Goal: Task Accomplishment & Management: Manage account settings

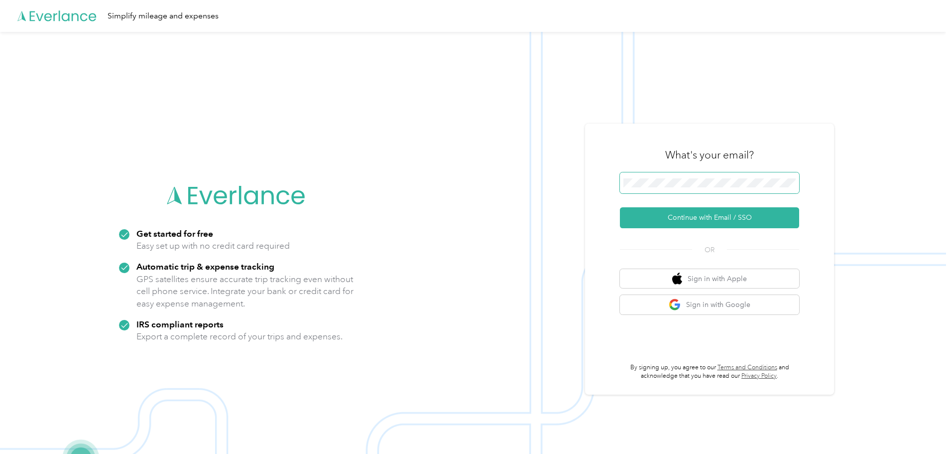
click at [751, 173] on span at bounding box center [709, 182] width 179 height 21
click at [725, 223] on button "Continue with Email / SSO" at bounding box center [709, 217] width 179 height 21
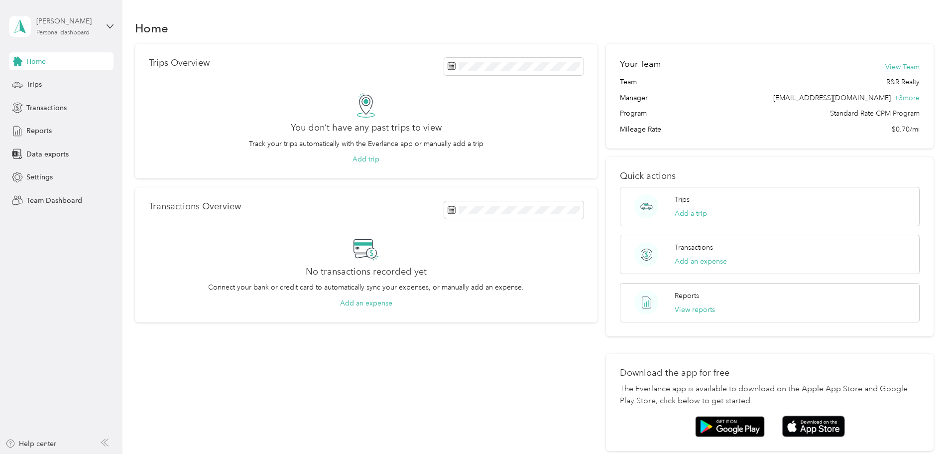
click at [96, 30] on div "[PERSON_NAME] Personal dashboard" at bounding box center [67, 26] width 62 height 20
click at [75, 87] on div "Team dashboard" at bounding box center [170, 81] width 308 height 17
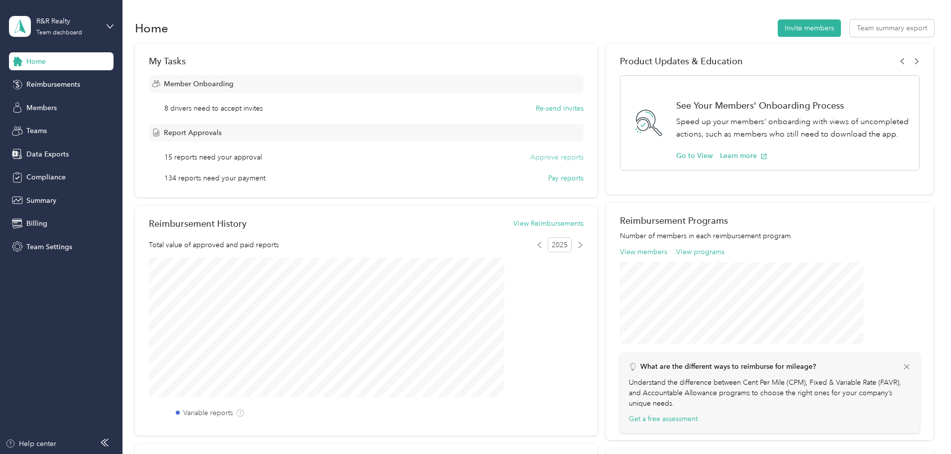
click at [548, 161] on button "Approve reports" at bounding box center [556, 157] width 53 height 10
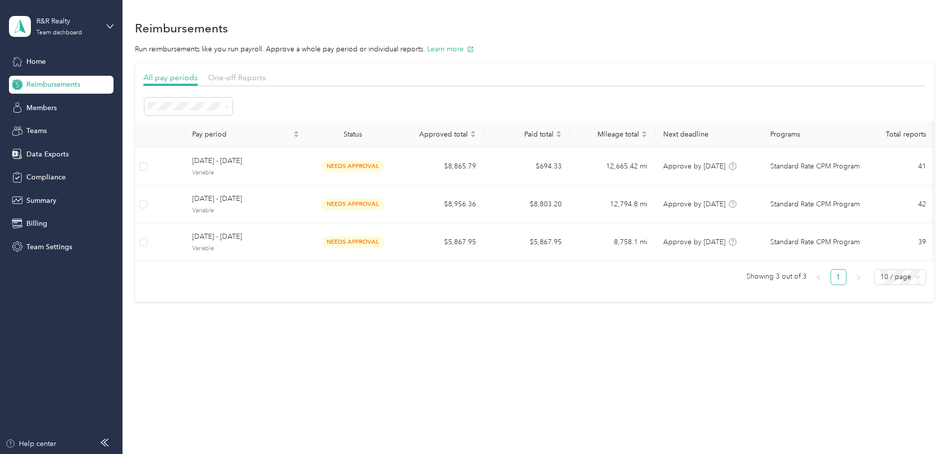
click at [263, 128] on div "All periods" at bounding box center [256, 125] width 74 height 10
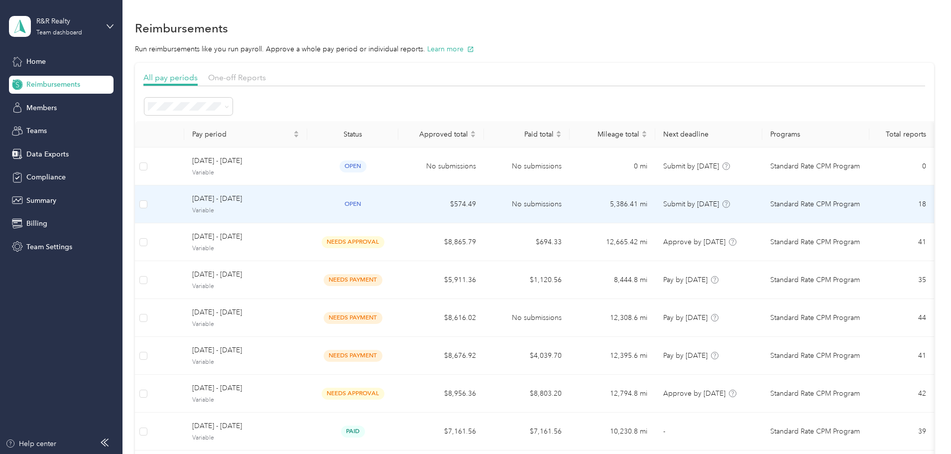
click at [299, 206] on span "Variable" at bounding box center [245, 210] width 107 height 9
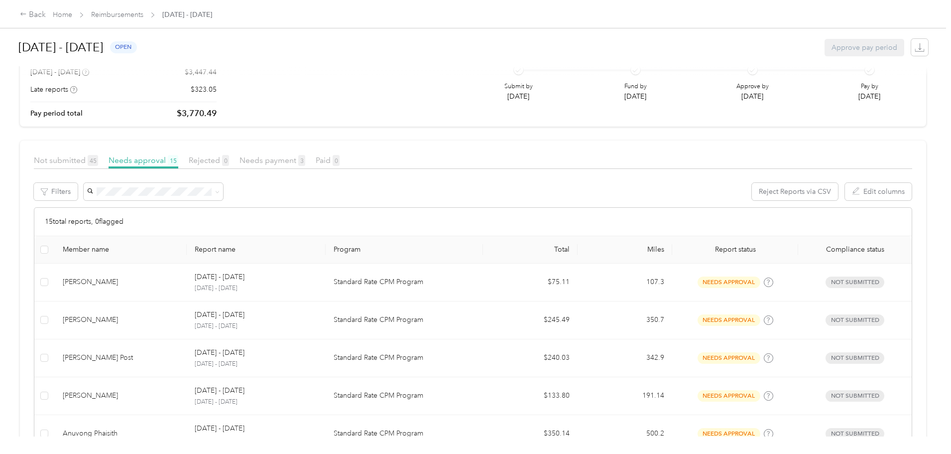
scroll to position [100, 0]
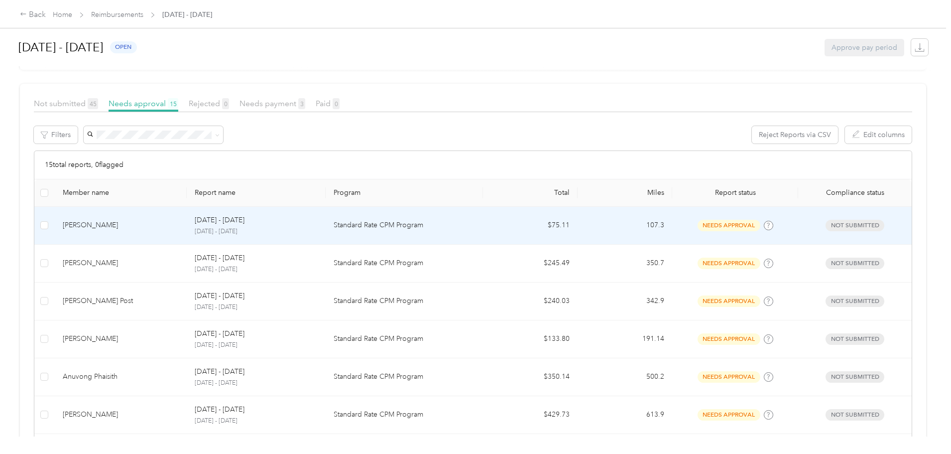
click at [377, 224] on p "Standard Rate CPM Program" at bounding box center [404, 225] width 141 height 11
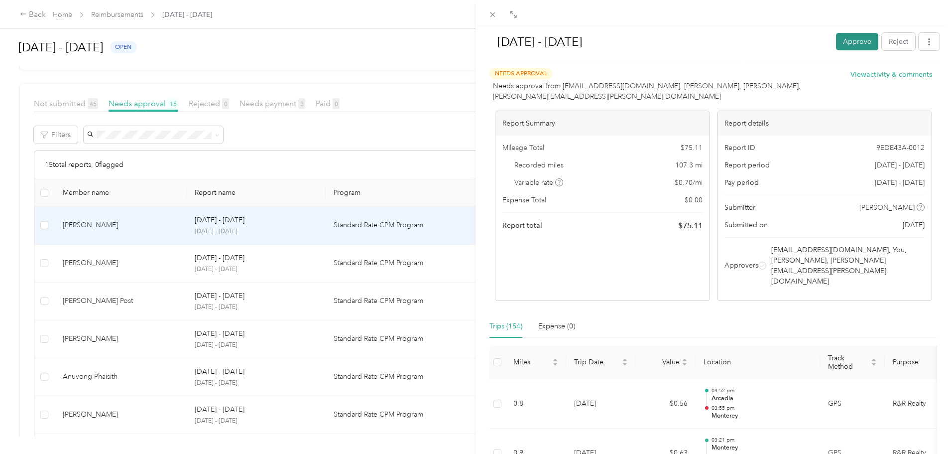
click at [849, 39] on button "Approve" at bounding box center [857, 41] width 42 height 17
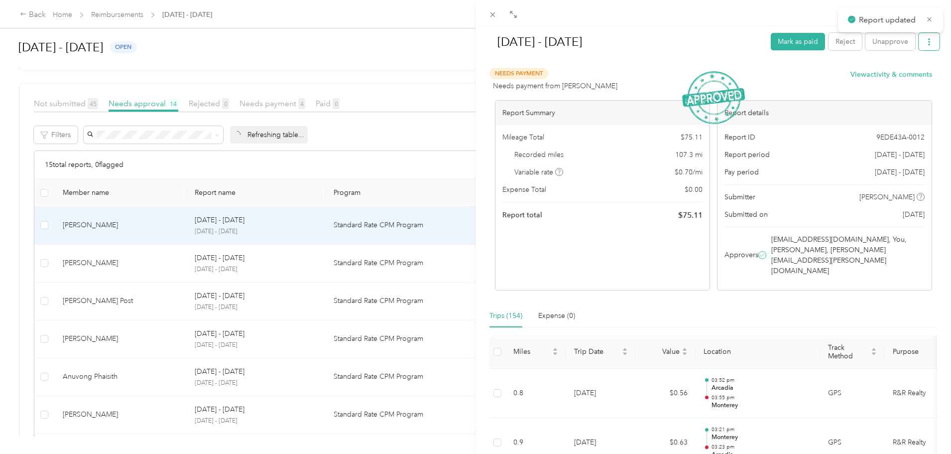
click at [926, 44] on button "button" at bounding box center [929, 41] width 21 height 17
click at [892, 81] on span "Download" at bounding box center [893, 78] width 33 height 10
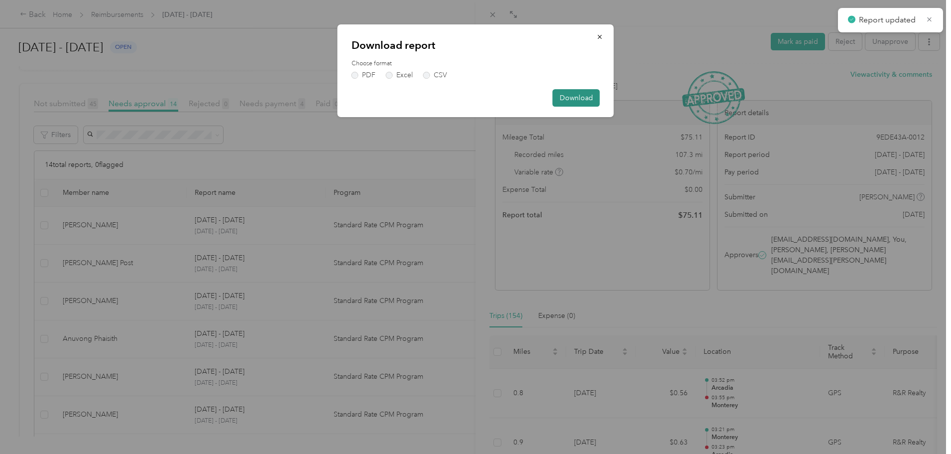
click at [579, 97] on button "Download" at bounding box center [576, 97] width 47 height 17
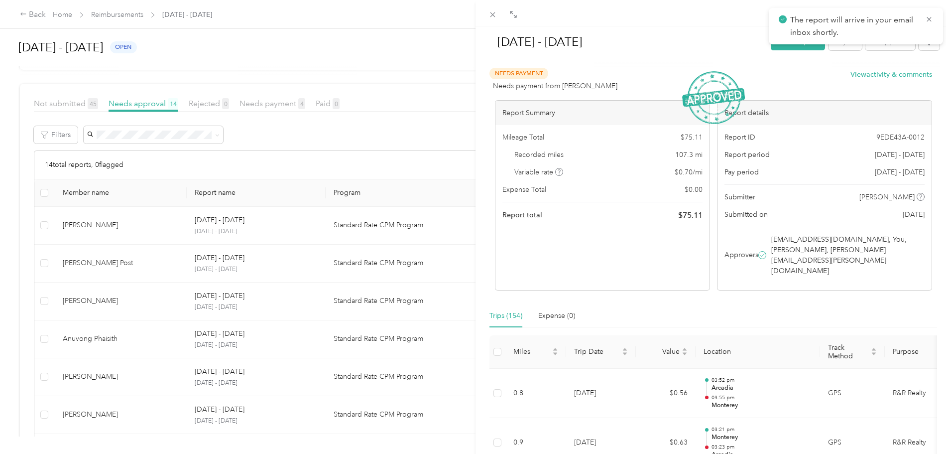
click at [254, 214] on div "Aug 1 - 31, 2025 Mark as paid Reject Unapprove Needs Payment Needs payment from…" at bounding box center [475, 227] width 951 height 454
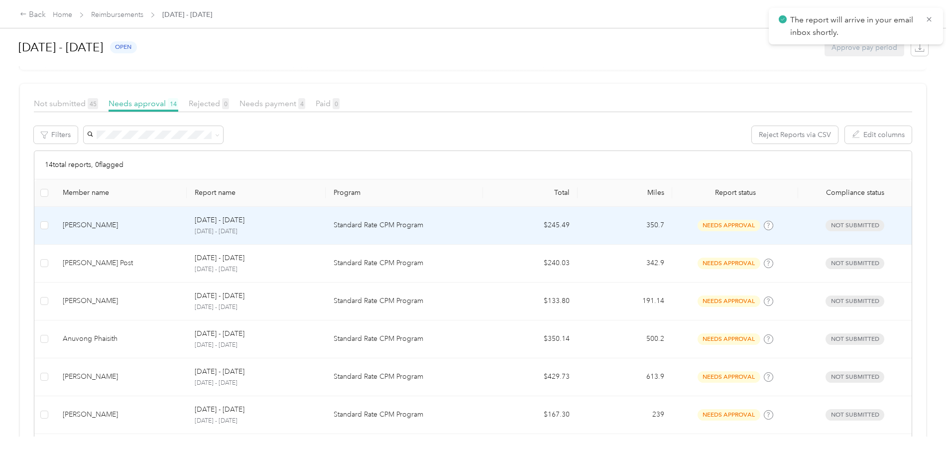
click at [394, 224] on p "Standard Rate CPM Program" at bounding box center [404, 225] width 141 height 11
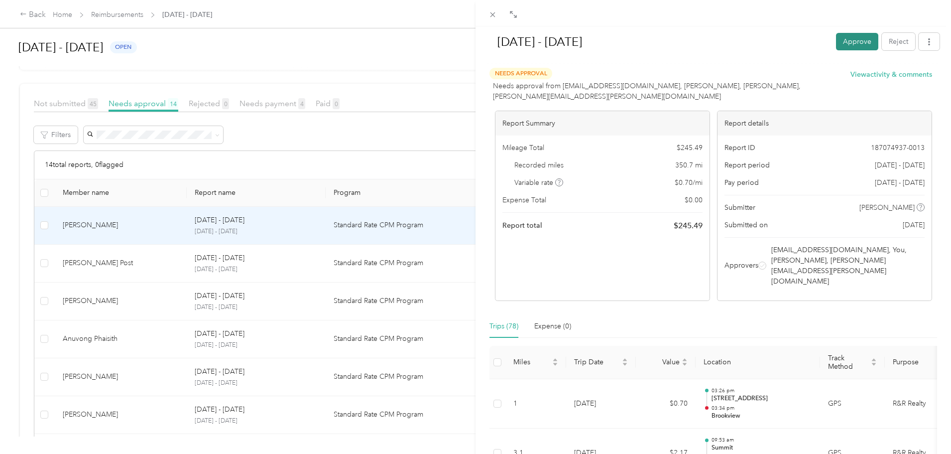
click at [854, 48] on button "Approve" at bounding box center [857, 41] width 42 height 17
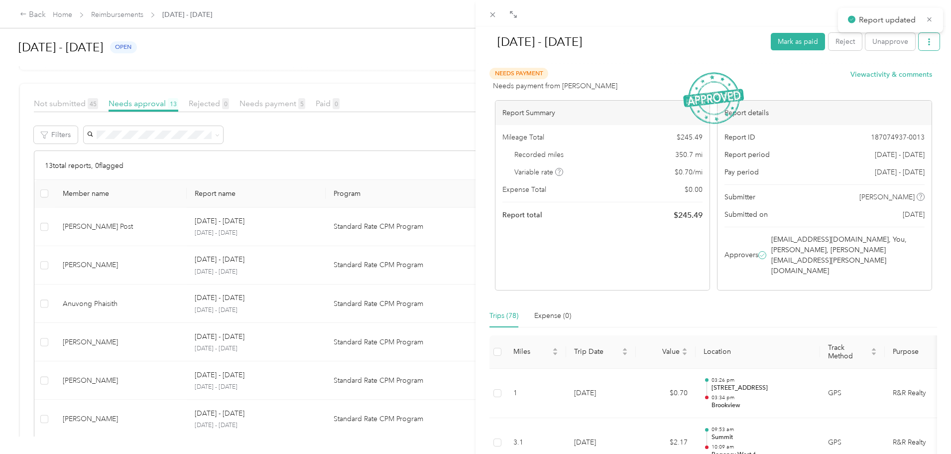
click at [920, 46] on button "button" at bounding box center [929, 41] width 21 height 17
click at [907, 76] on span "Download" at bounding box center [893, 78] width 33 height 10
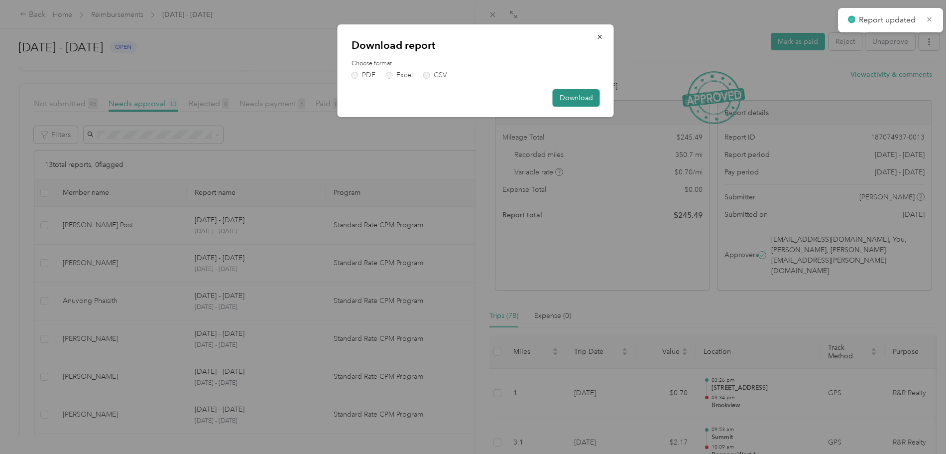
click at [590, 99] on button "Download" at bounding box center [576, 97] width 47 height 17
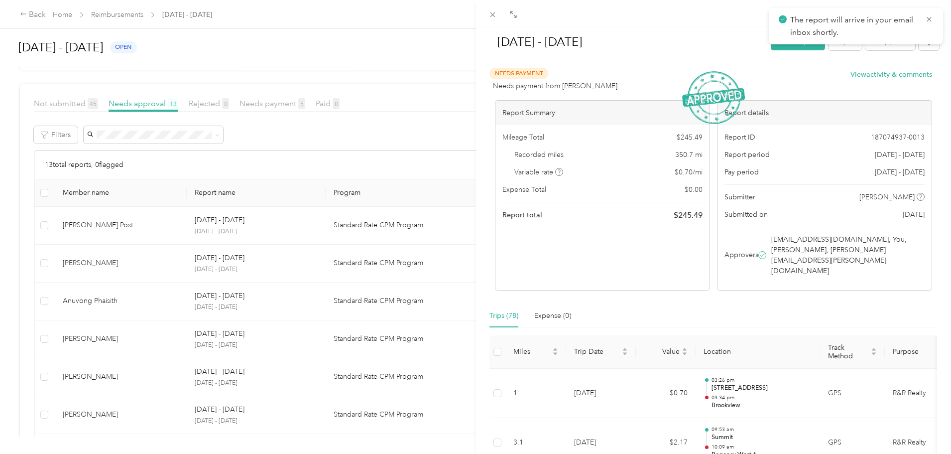
click at [322, 216] on div "Aug 1 - 31, 2025 Mark as paid Reject Unapprove Needs Payment Needs payment from…" at bounding box center [475, 227] width 951 height 454
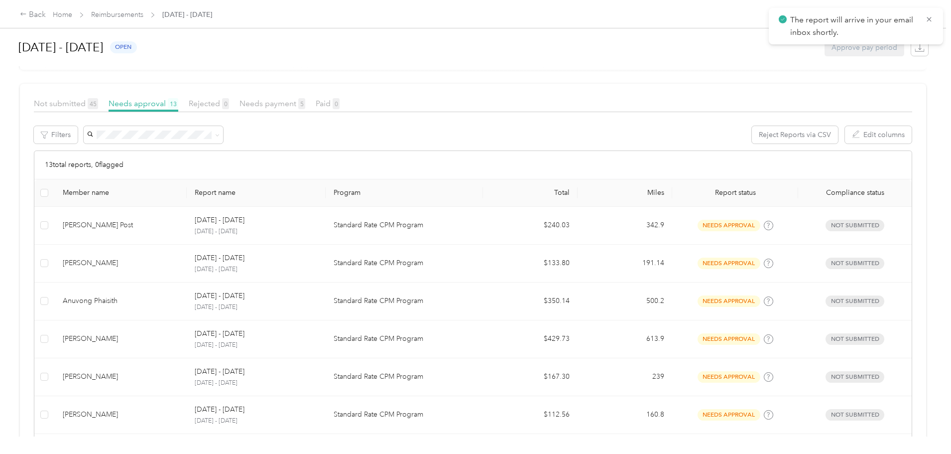
click at [396, 233] on td "Standard Rate CPM Program" at bounding box center [404, 226] width 157 height 38
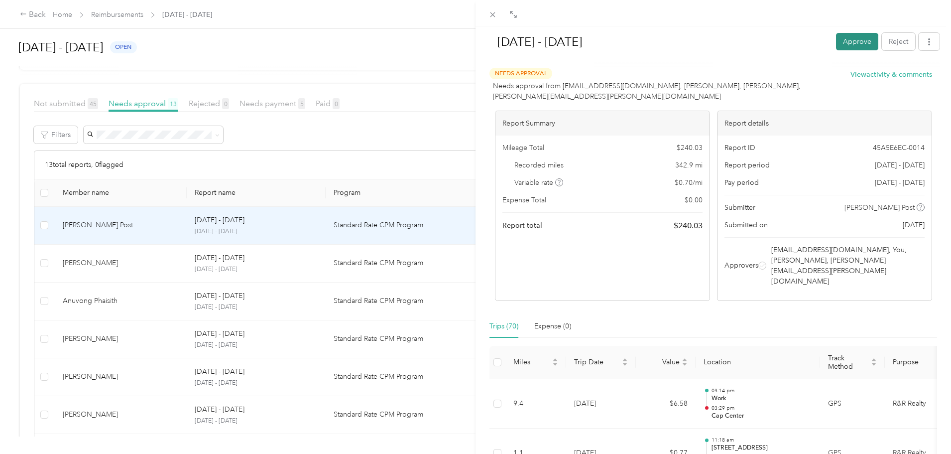
click at [859, 43] on button "Approve" at bounding box center [857, 41] width 42 height 17
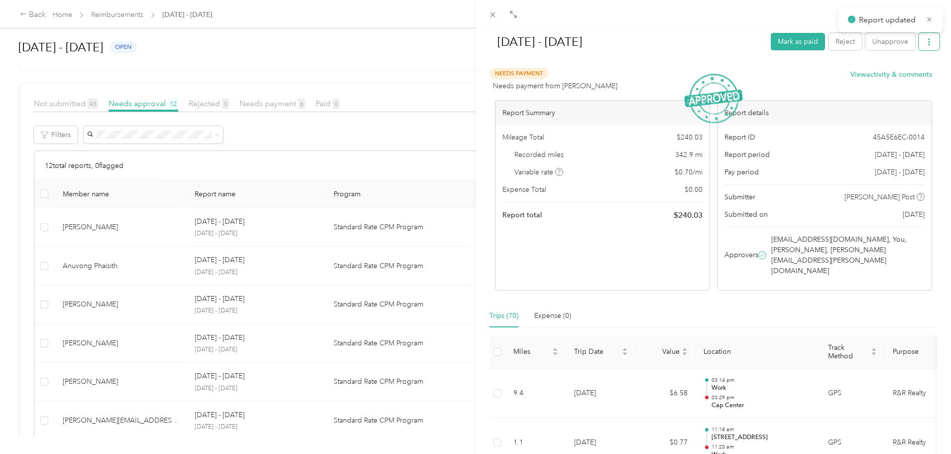
click at [919, 46] on button "button" at bounding box center [929, 41] width 21 height 17
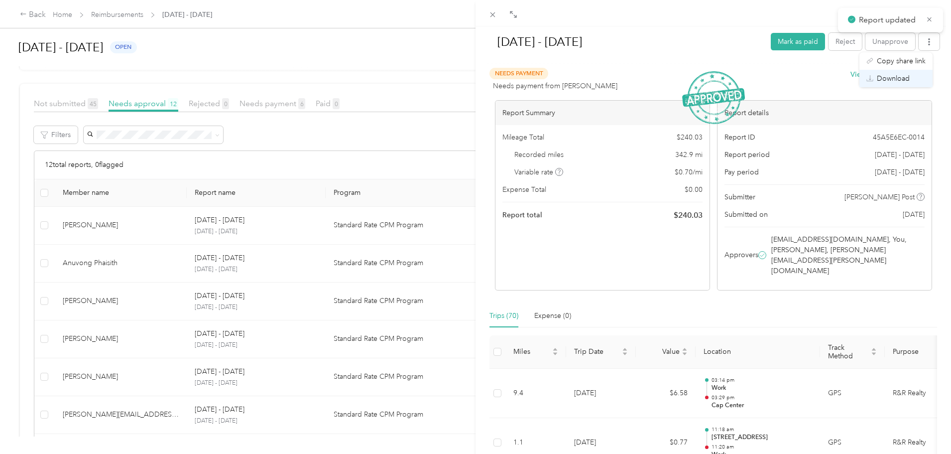
click at [902, 80] on span "Download" at bounding box center [893, 78] width 33 height 10
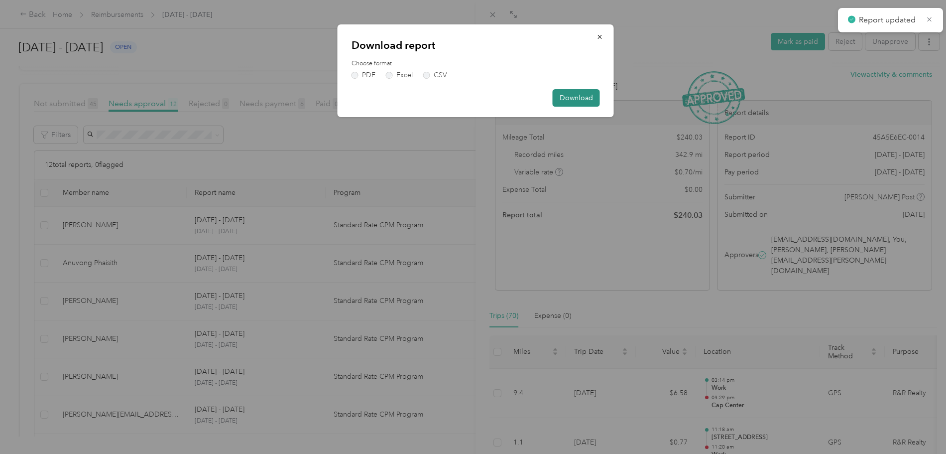
click at [596, 99] on button "Download" at bounding box center [576, 97] width 47 height 17
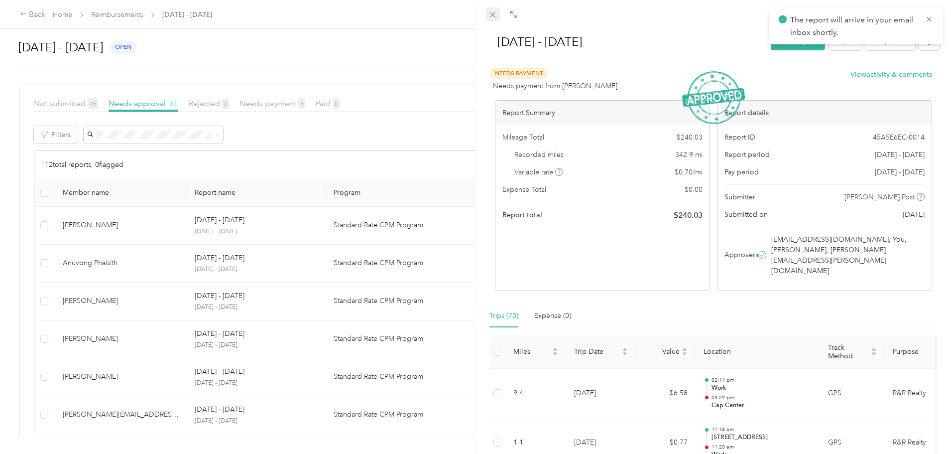
click at [492, 15] on icon at bounding box center [492, 14] width 5 height 5
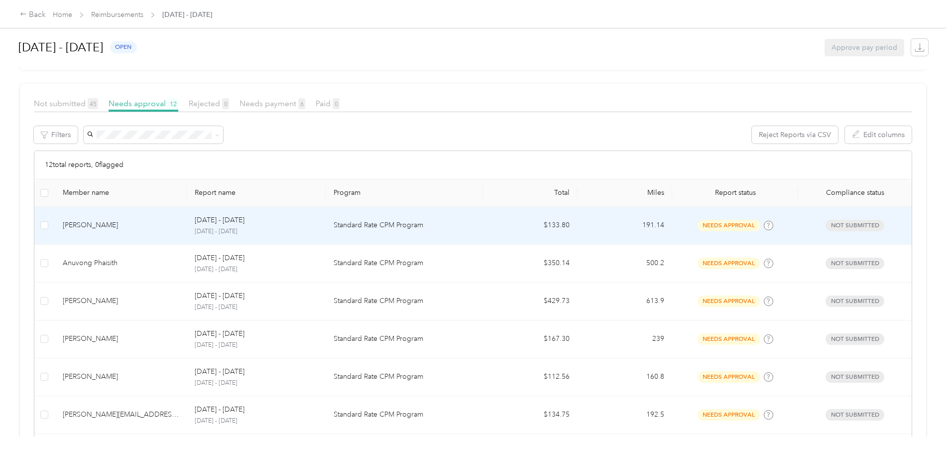
click at [402, 226] on p "Standard Rate CPM Program" at bounding box center [404, 225] width 141 height 11
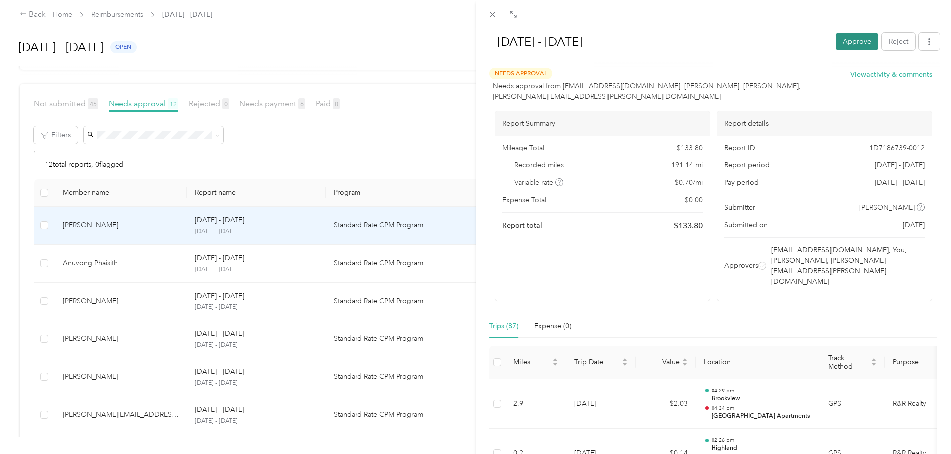
click at [836, 39] on button "Approve" at bounding box center [857, 41] width 42 height 17
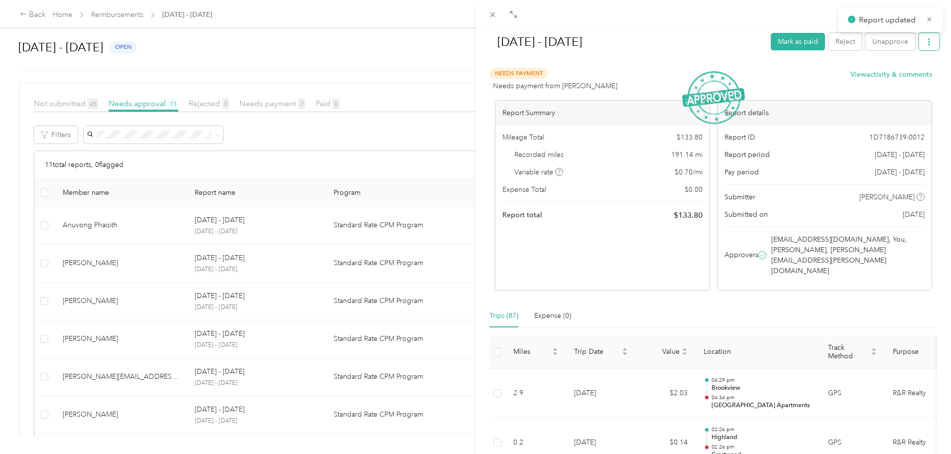
click at [919, 42] on button "button" at bounding box center [929, 41] width 21 height 17
click at [905, 78] on span "Download" at bounding box center [893, 78] width 33 height 10
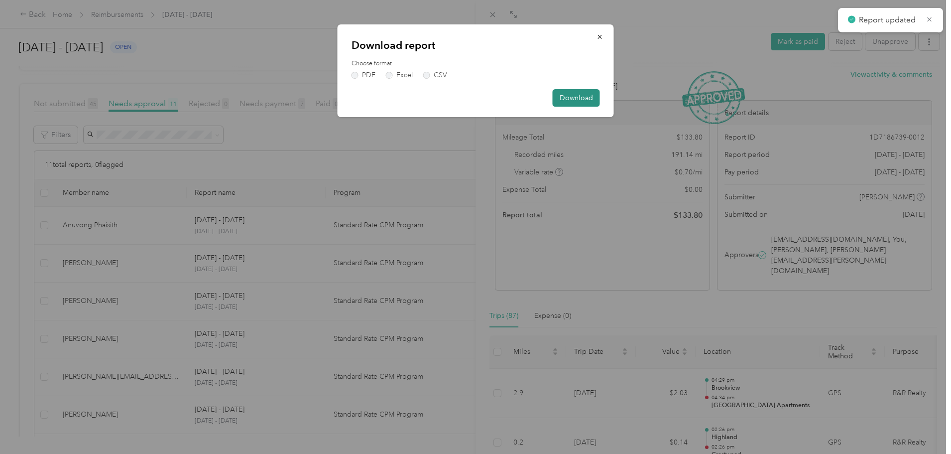
click at [590, 95] on button "Download" at bounding box center [576, 97] width 47 height 17
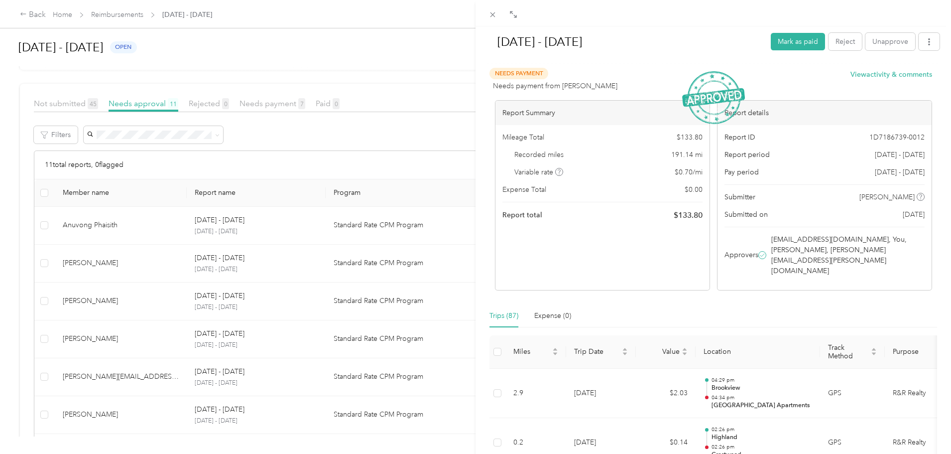
click at [441, 45] on div "Aug 1 - 31, 2025 Mark as paid Reject Unapprove Needs Payment Needs payment from…" at bounding box center [475, 227] width 951 height 454
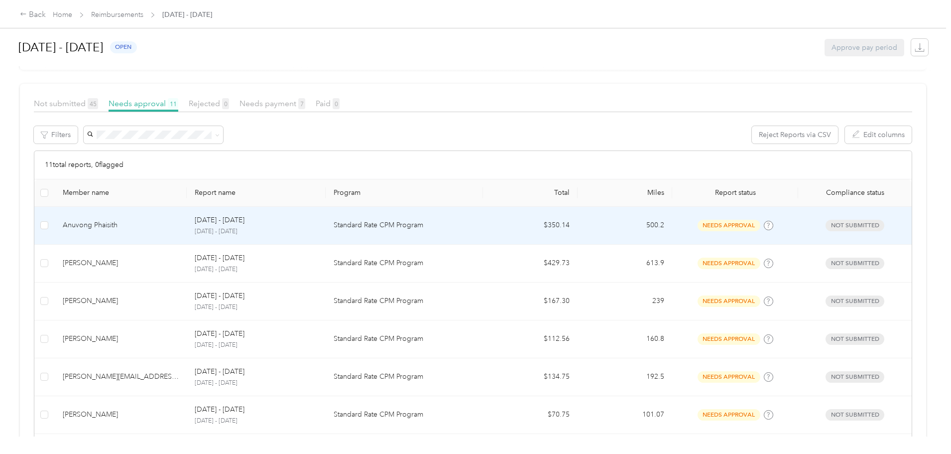
click at [378, 225] on p "Standard Rate CPM Program" at bounding box center [404, 225] width 141 height 11
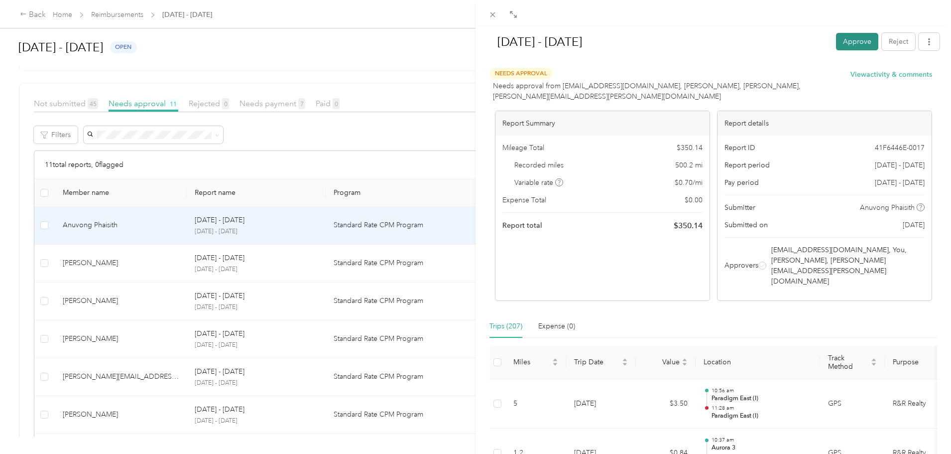
click at [836, 43] on button "Approve" at bounding box center [857, 41] width 42 height 17
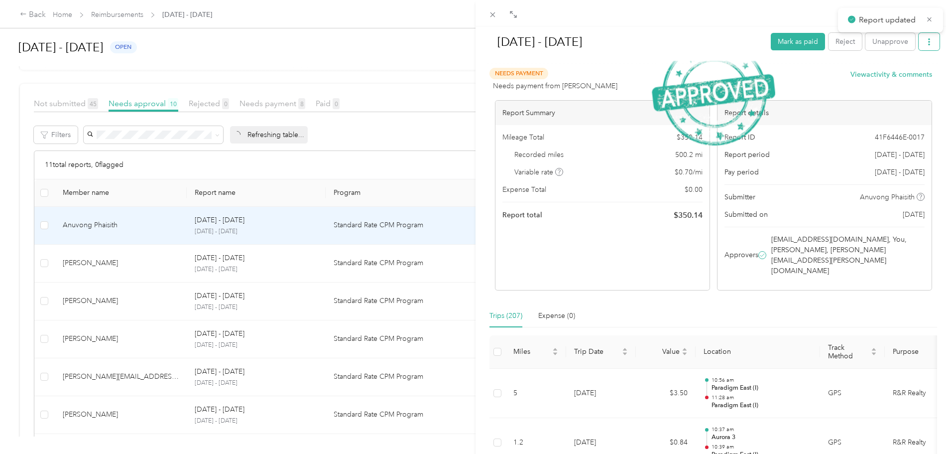
click at [928, 48] on button "button" at bounding box center [929, 41] width 21 height 17
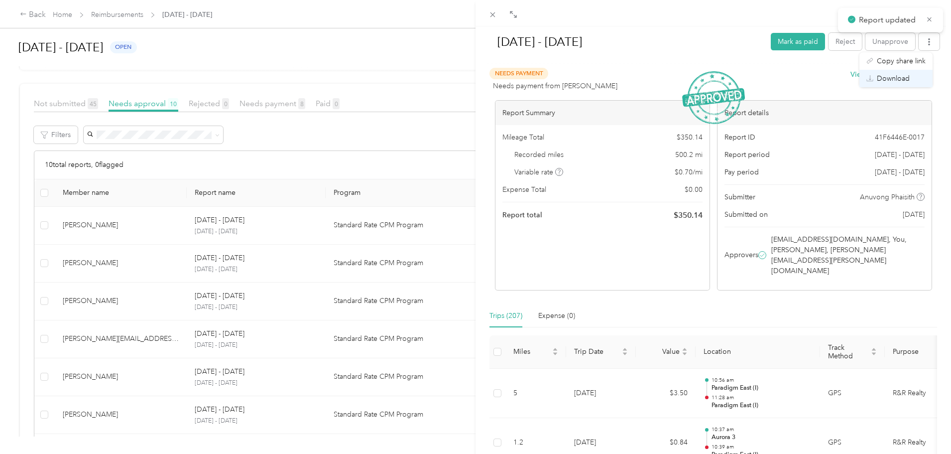
drag, startPoint x: 900, startPoint y: 78, endPoint x: 899, endPoint y: 85, distance: 6.5
click at [899, 78] on span "Download" at bounding box center [893, 78] width 33 height 10
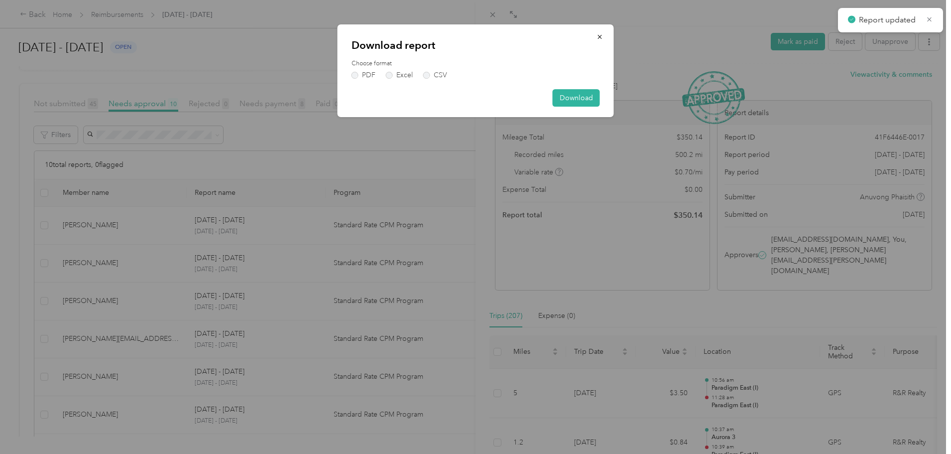
click at [575, 107] on div "Download report Choose format PDF Excel CSV Download" at bounding box center [476, 70] width 276 height 93
click at [576, 97] on button "Download" at bounding box center [576, 97] width 47 height 17
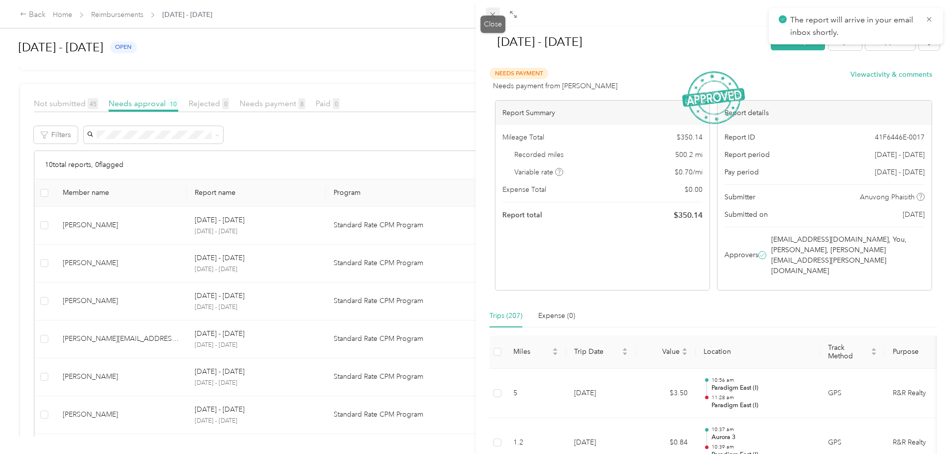
click at [496, 10] on icon at bounding box center [492, 14] width 8 height 8
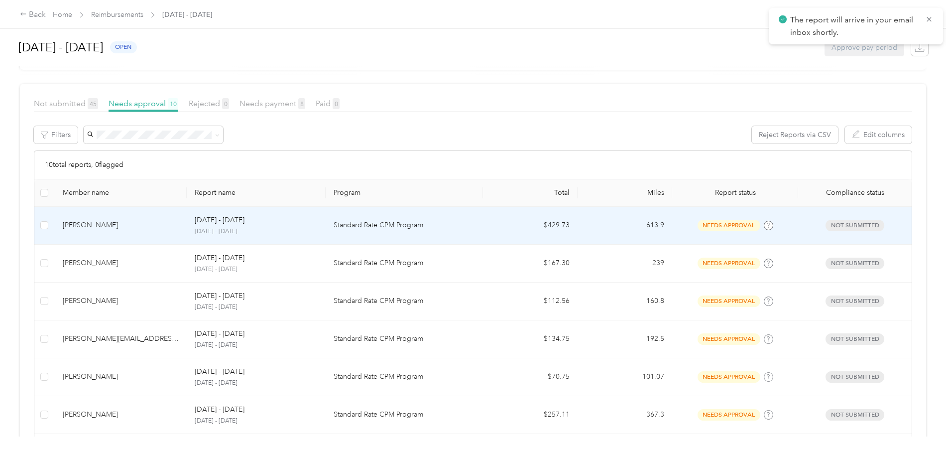
click at [405, 222] on p "Standard Rate CPM Program" at bounding box center [404, 225] width 141 height 11
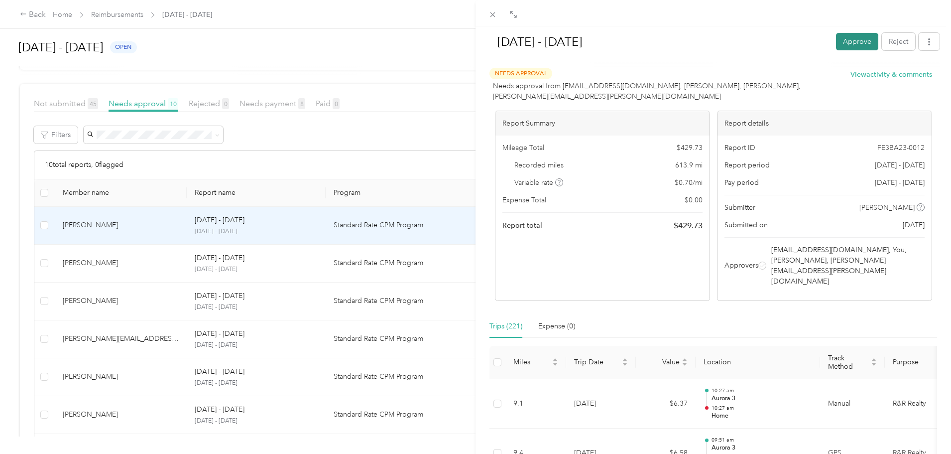
click at [841, 42] on button "Approve" at bounding box center [857, 41] width 42 height 17
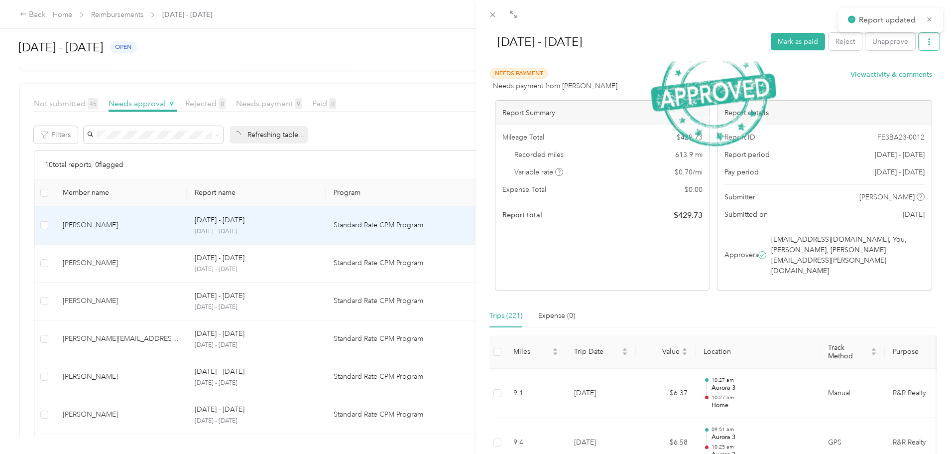
click at [923, 49] on button "button" at bounding box center [929, 41] width 21 height 17
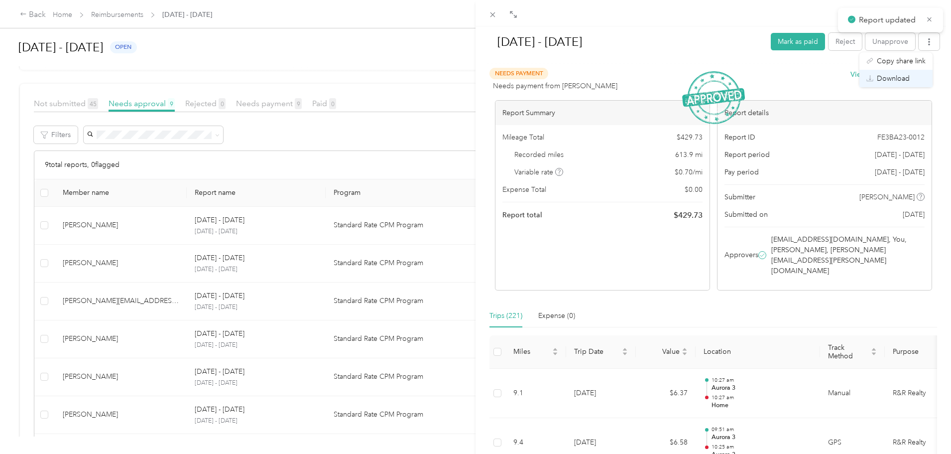
click at [892, 79] on span "Download" at bounding box center [893, 78] width 33 height 10
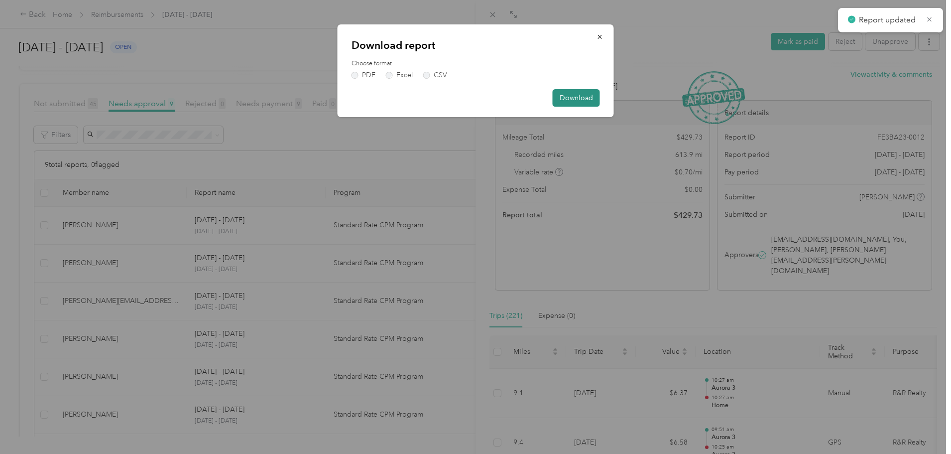
click at [572, 96] on button "Download" at bounding box center [576, 97] width 47 height 17
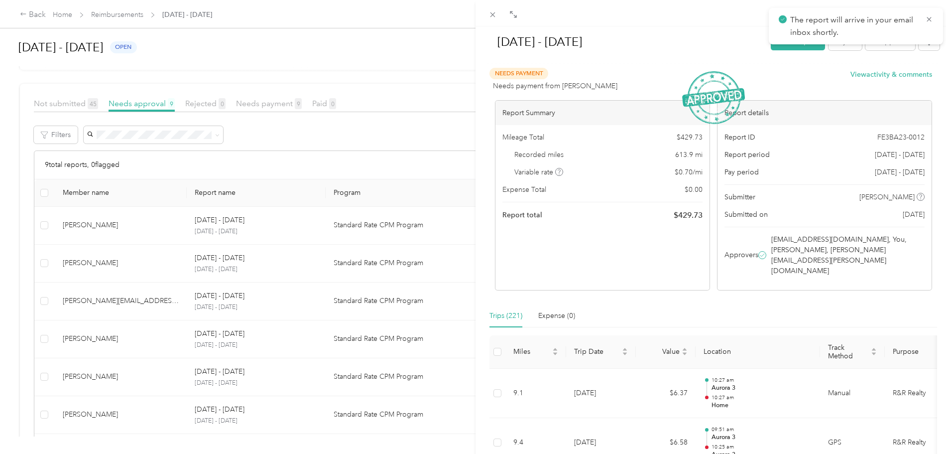
click at [423, 72] on div "Aug 1 - 31, 2025 Mark as paid Reject Unapprove Needs Payment Needs payment from…" at bounding box center [475, 227] width 951 height 454
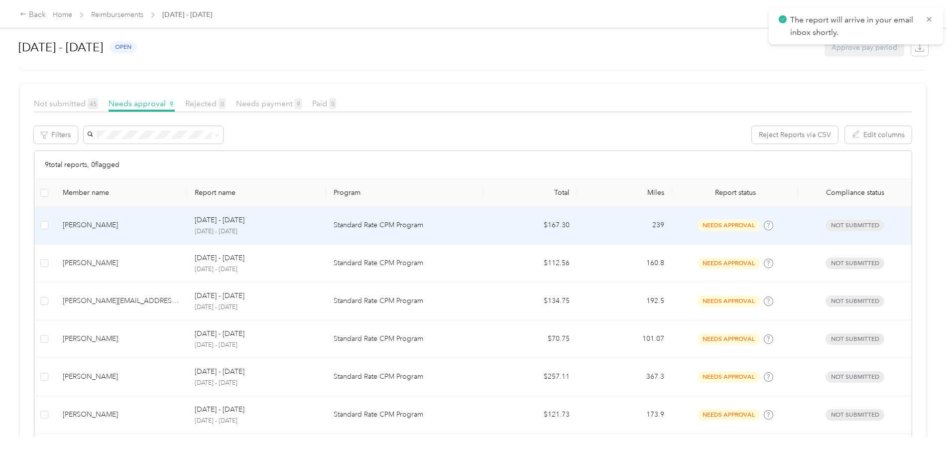
click at [418, 227] on p "Standard Rate CPM Program" at bounding box center [404, 225] width 141 height 11
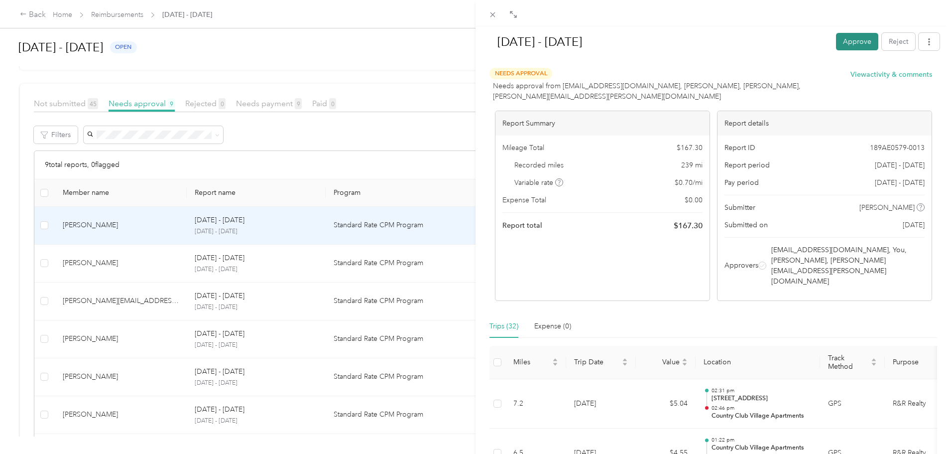
click at [836, 45] on button "Approve" at bounding box center [857, 41] width 42 height 17
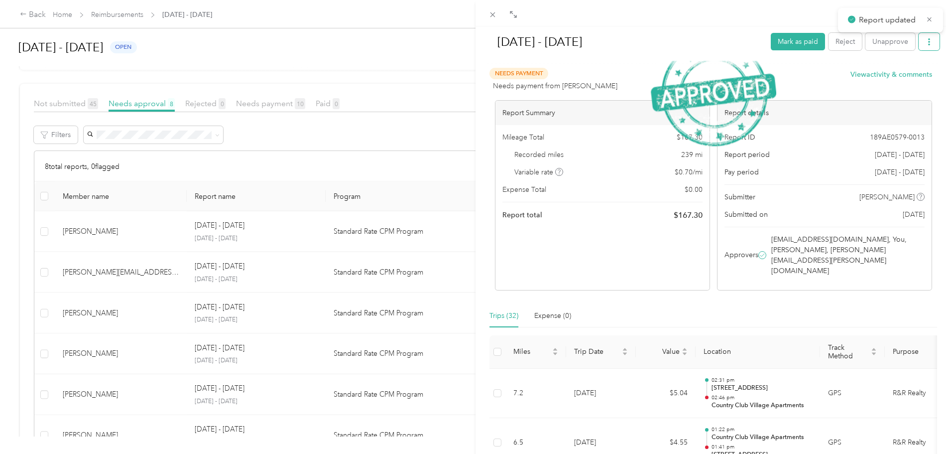
click at [924, 50] on button "button" at bounding box center [929, 41] width 21 height 17
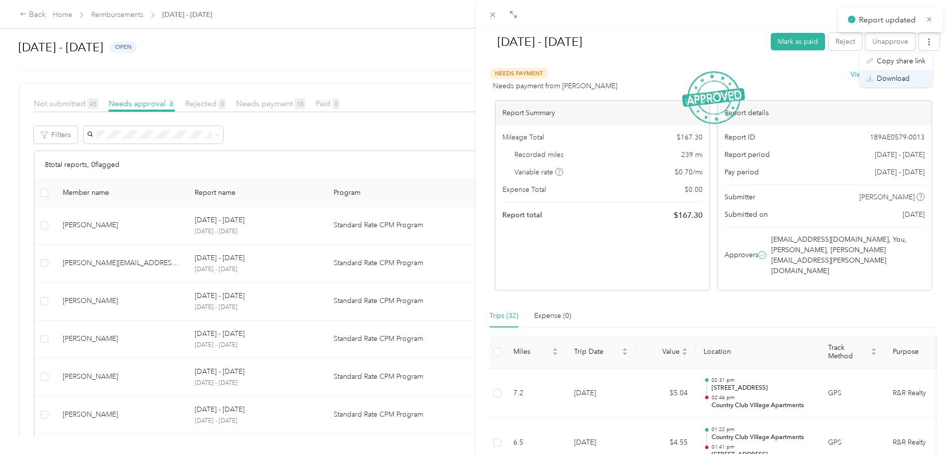
click at [895, 81] on span "Download" at bounding box center [893, 78] width 33 height 10
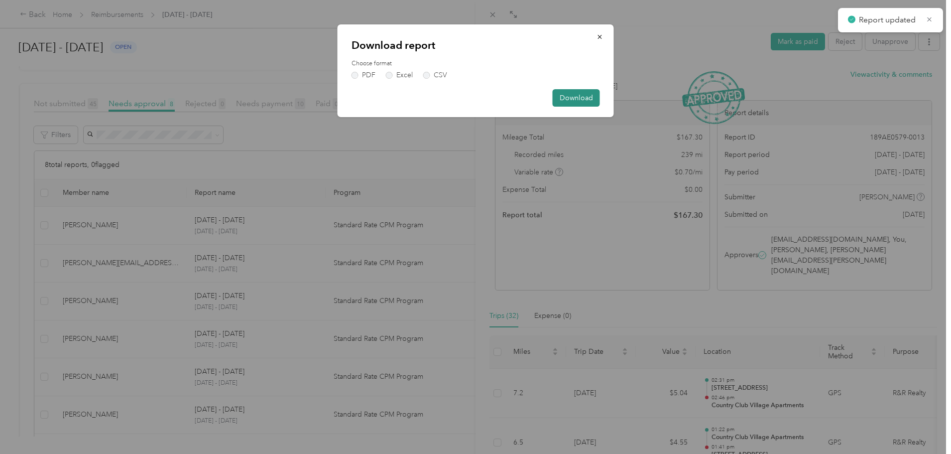
click at [586, 100] on button "Download" at bounding box center [576, 97] width 47 height 17
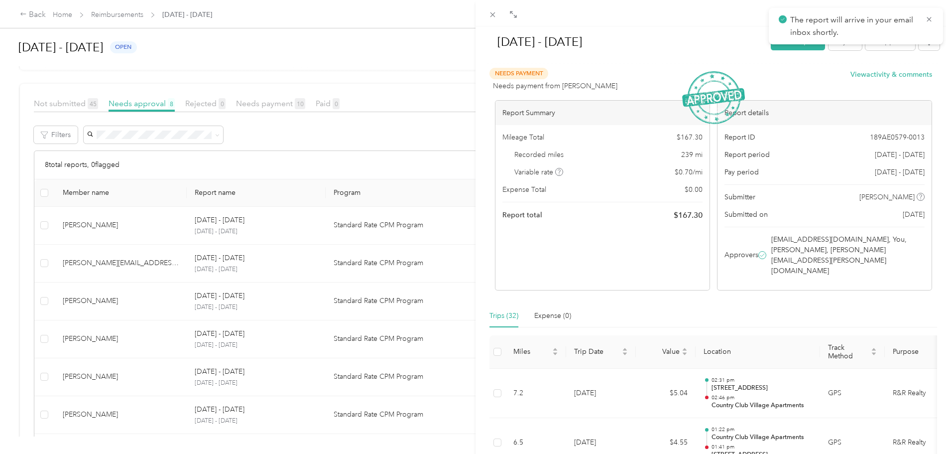
click at [389, 51] on div "Aug 1 - 31, 2025 Mark as paid Reject Unapprove Needs Payment Needs payment from…" at bounding box center [475, 227] width 951 height 454
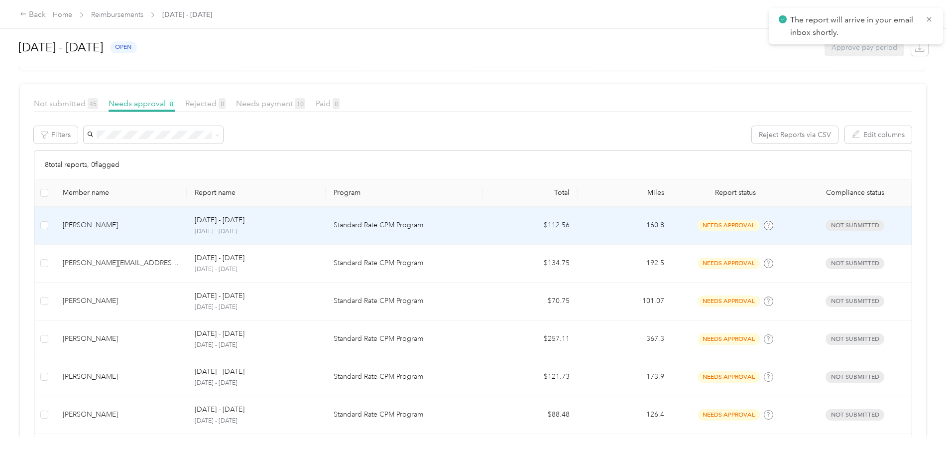
click at [445, 226] on p "Standard Rate CPM Program" at bounding box center [404, 225] width 141 height 11
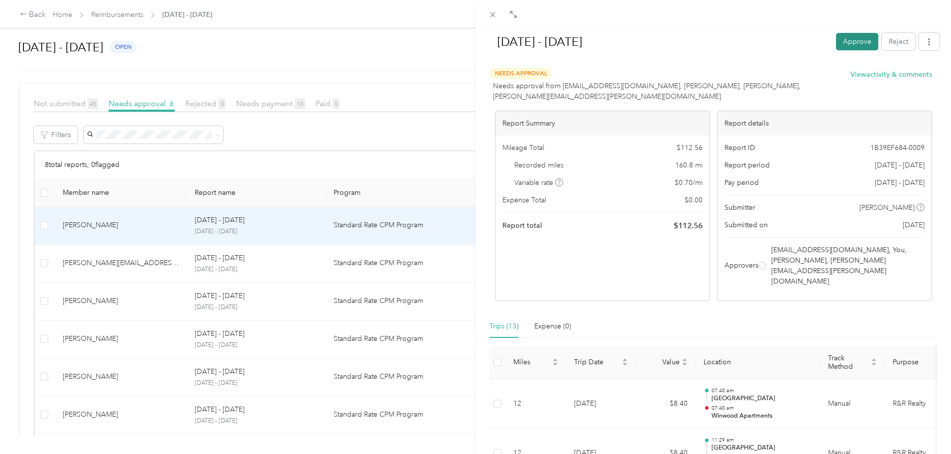
click at [850, 43] on button "Approve" at bounding box center [857, 41] width 42 height 17
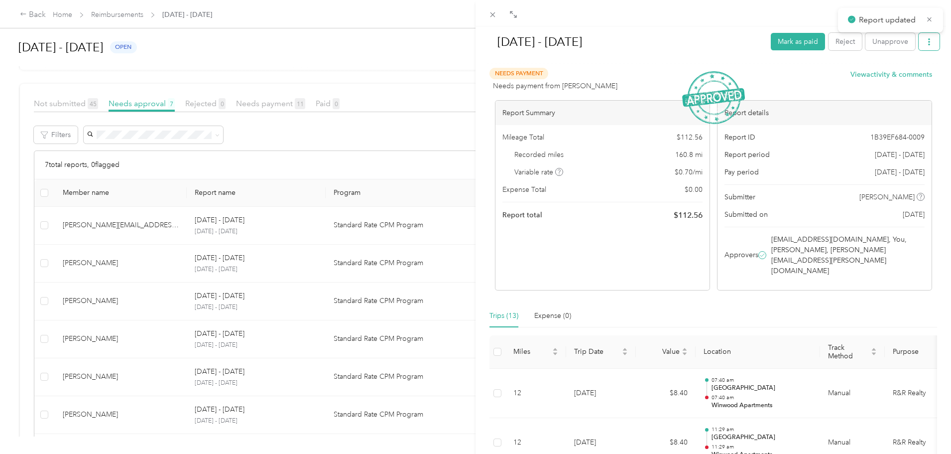
click at [926, 44] on icon "button" at bounding box center [929, 41] width 7 height 7
click at [907, 78] on span "Download" at bounding box center [893, 78] width 33 height 10
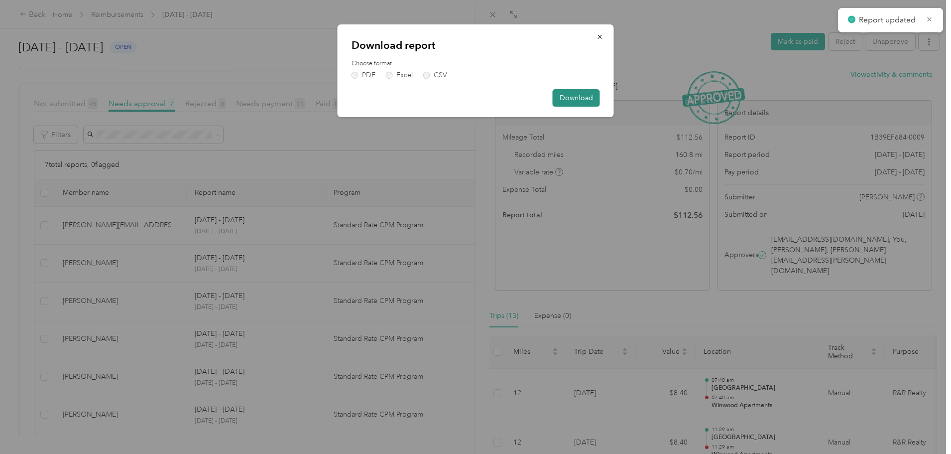
click at [566, 101] on button "Download" at bounding box center [576, 97] width 47 height 17
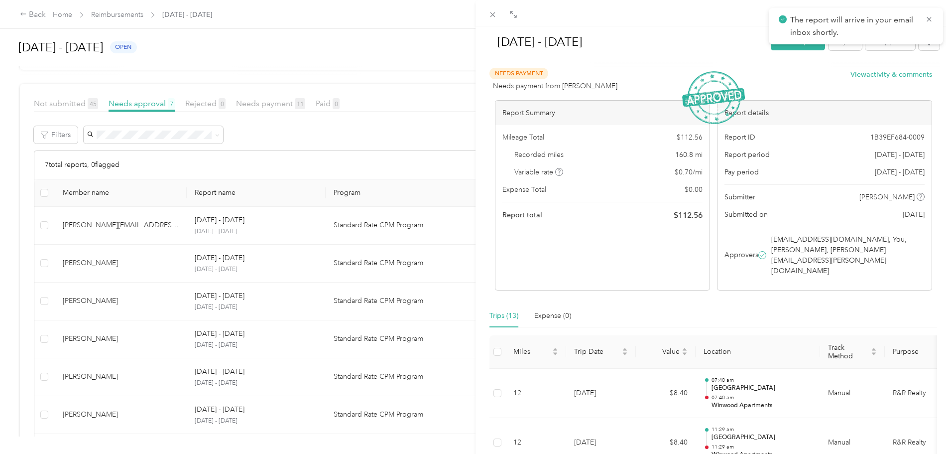
click at [429, 71] on div "Aug 1 - 31, 2025 Mark as paid Reject Unapprove Needs Payment Needs payment from…" at bounding box center [475, 227] width 951 height 454
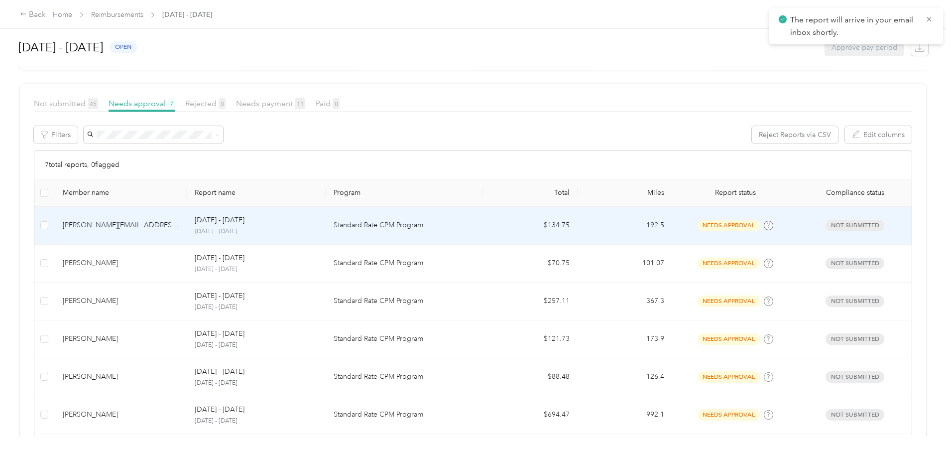
click at [426, 225] on p "Standard Rate CPM Program" at bounding box center [404, 225] width 141 height 11
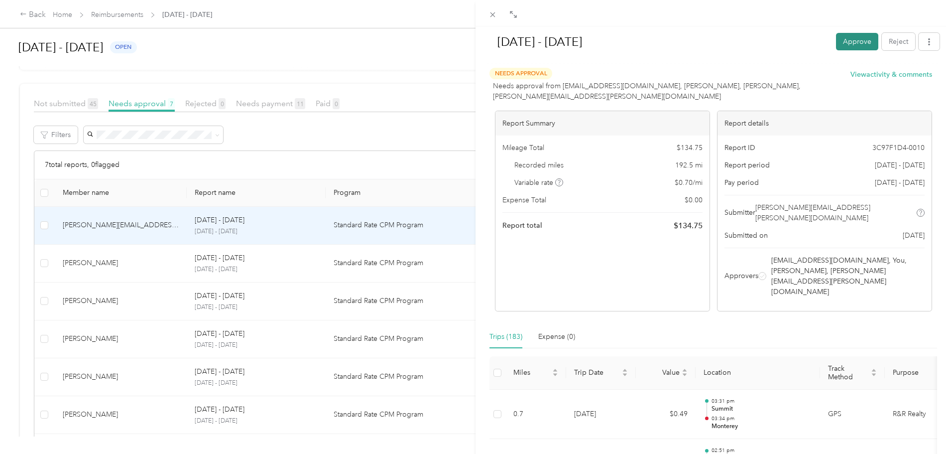
click at [839, 43] on button "Approve" at bounding box center [857, 41] width 42 height 17
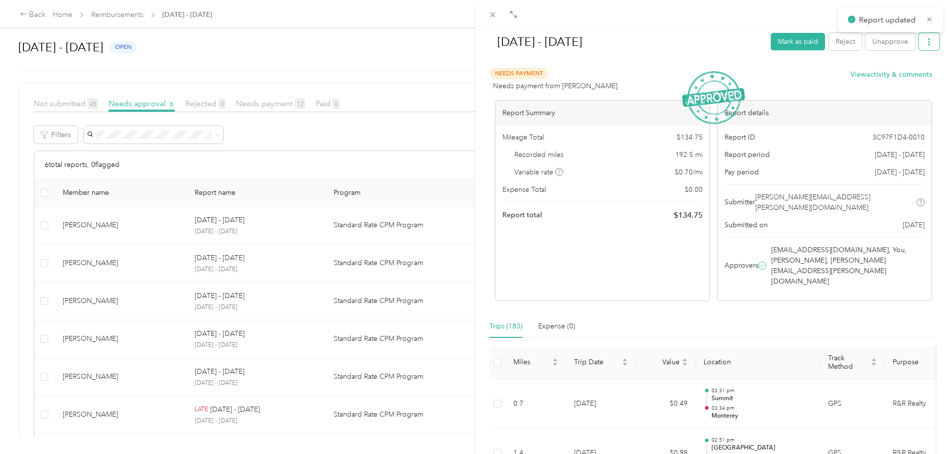
click at [928, 45] on button "button" at bounding box center [929, 41] width 21 height 17
click at [888, 81] on span "Download" at bounding box center [893, 78] width 33 height 10
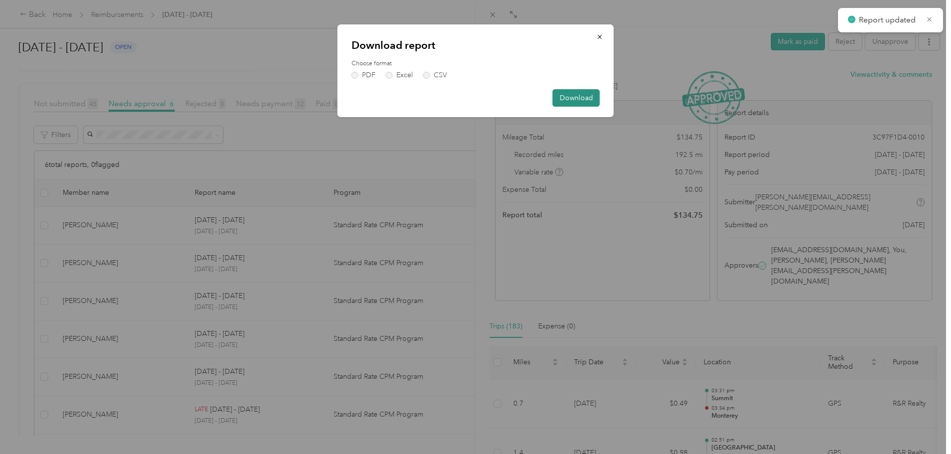
click at [569, 105] on button "Download" at bounding box center [576, 97] width 47 height 17
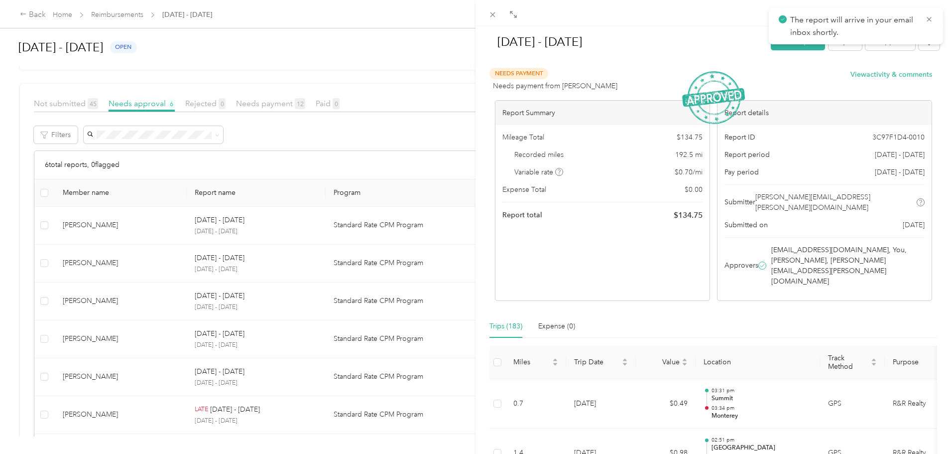
click at [413, 64] on div "Aug 1 - 31, 2025 Mark as paid Reject Unapprove Needs Payment Needs payment from…" at bounding box center [475, 227] width 951 height 454
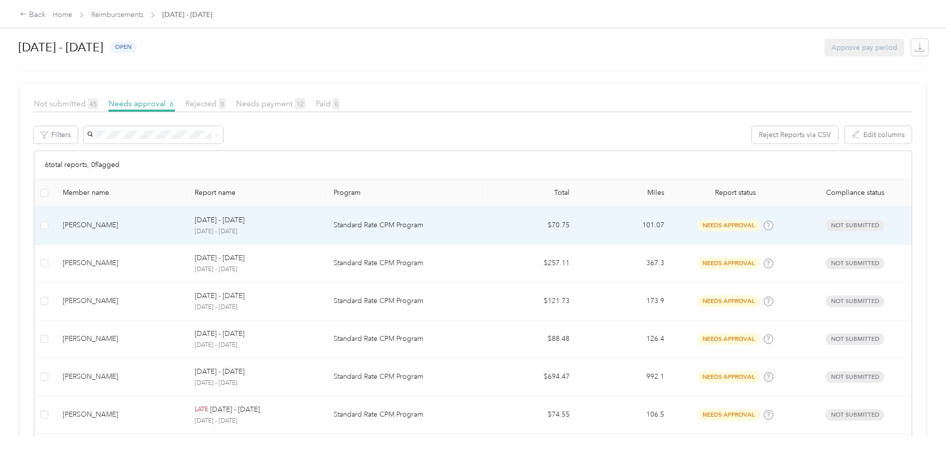
click at [355, 227] on td "Standard Rate CPM Program" at bounding box center [404, 226] width 157 height 38
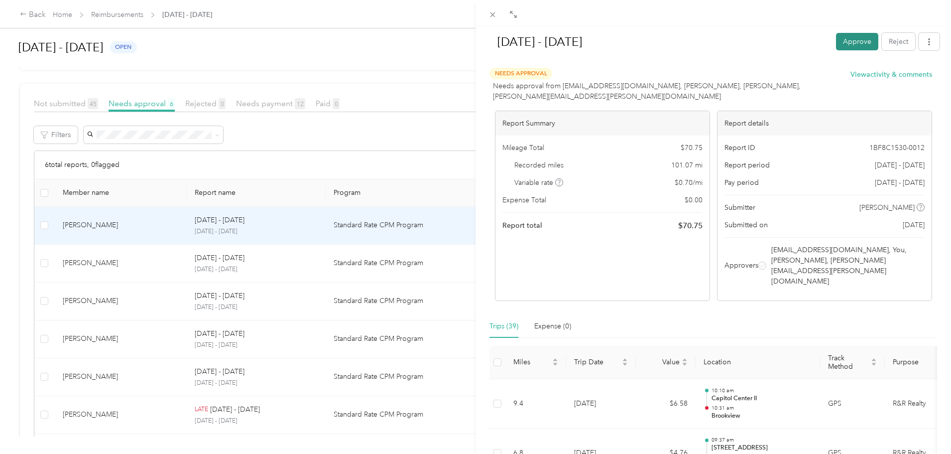
click at [854, 40] on button "Approve" at bounding box center [857, 41] width 42 height 17
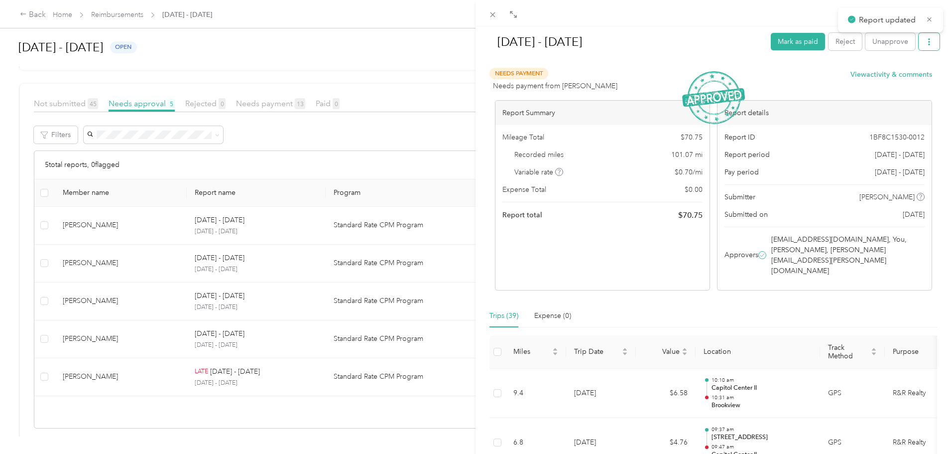
click at [919, 45] on button "button" at bounding box center [929, 41] width 21 height 17
click at [899, 83] on span "Download" at bounding box center [893, 78] width 33 height 10
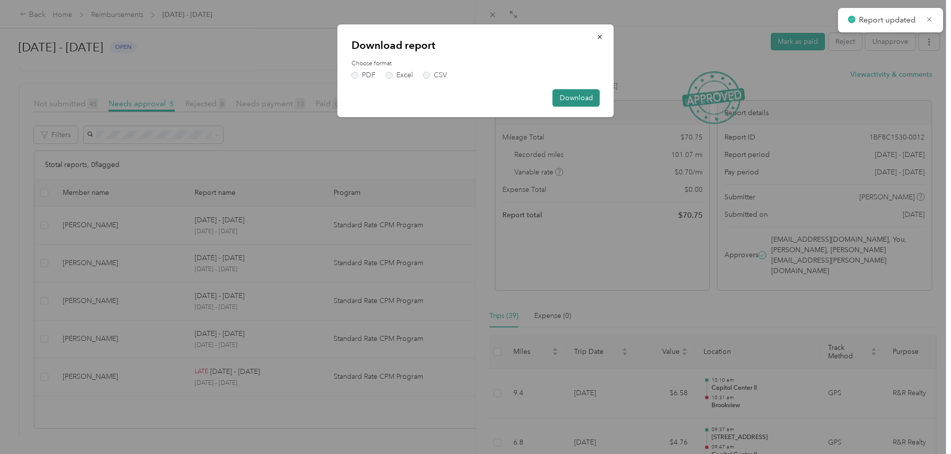
click at [579, 92] on button "Download" at bounding box center [576, 97] width 47 height 17
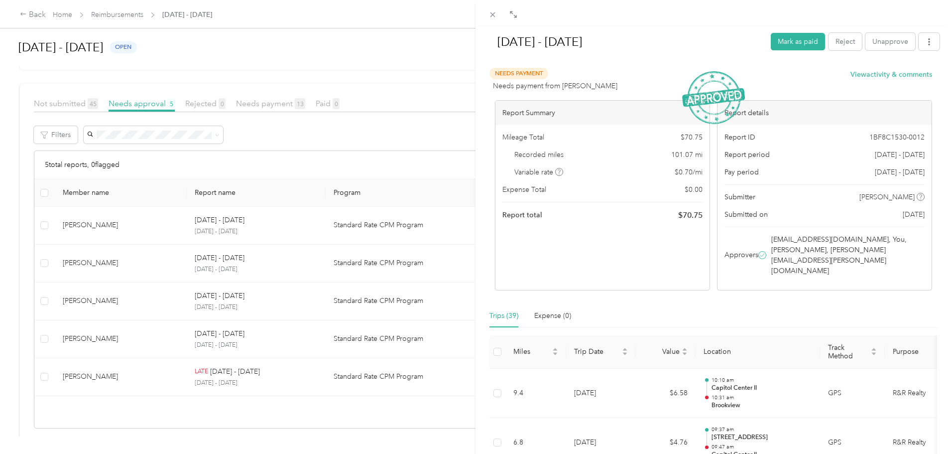
drag, startPoint x: 14, startPoint y: 221, endPoint x: 221, endPoint y: 268, distance: 212.5
click at [14, 222] on div "Aug 1 - 31, 2025 Mark as paid Reject Unapprove Needs Payment Needs payment from…" at bounding box center [475, 227] width 951 height 454
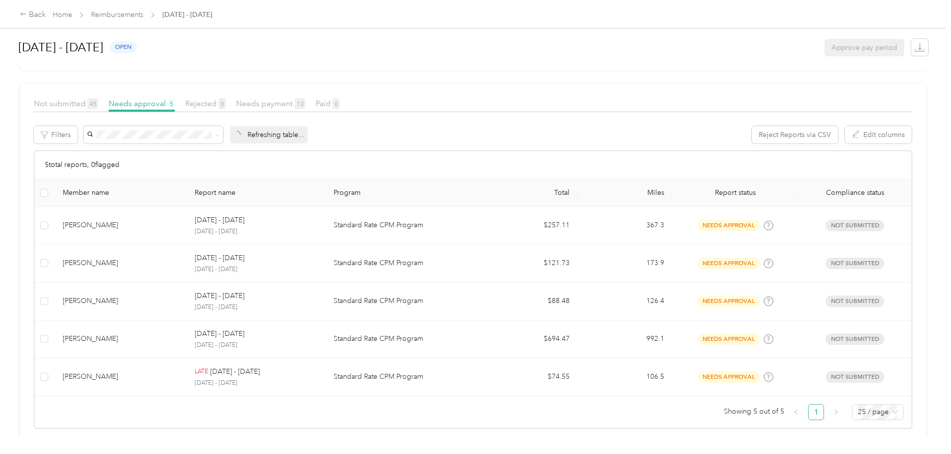
click at [388, 221] on p "Standard Rate CPM Program" at bounding box center [404, 225] width 141 height 11
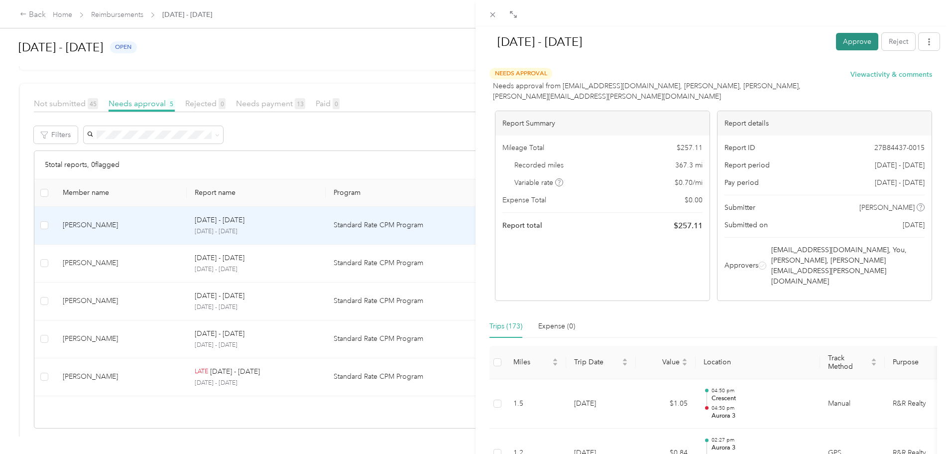
drag, startPoint x: 837, startPoint y: 36, endPoint x: 955, endPoint y: 107, distance: 137.1
click at [837, 36] on button "Approve" at bounding box center [857, 41] width 42 height 17
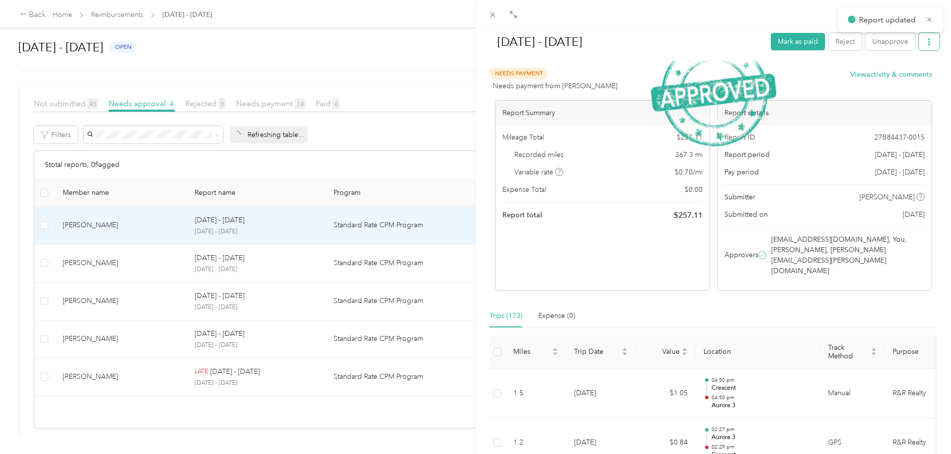
click at [926, 48] on button "button" at bounding box center [929, 41] width 21 height 17
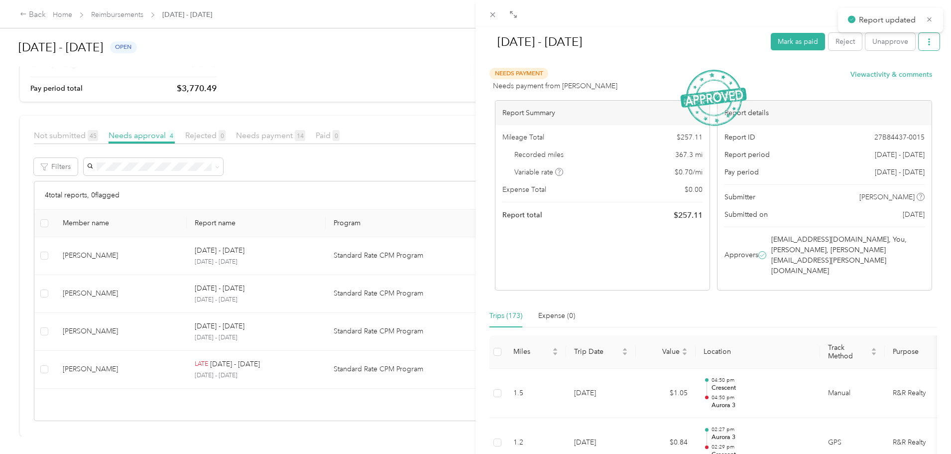
scroll to position [75, 0]
click at [892, 81] on span "Download" at bounding box center [893, 78] width 33 height 10
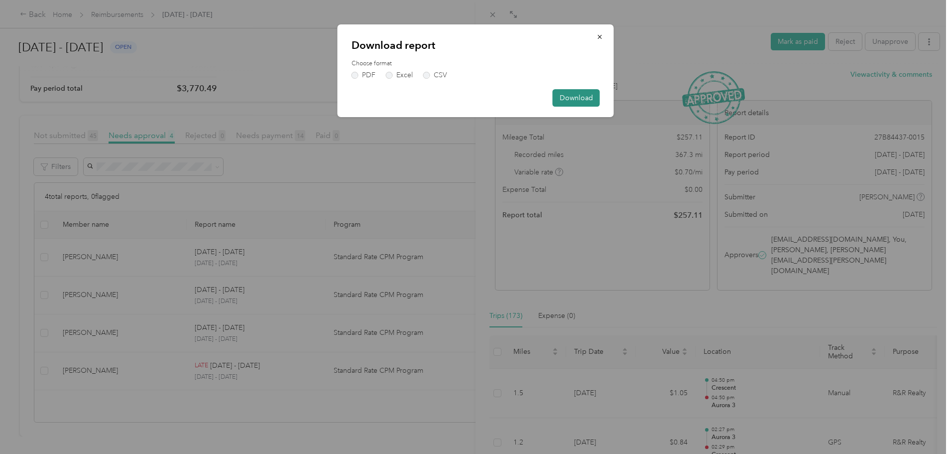
click at [586, 95] on button "Download" at bounding box center [576, 97] width 47 height 17
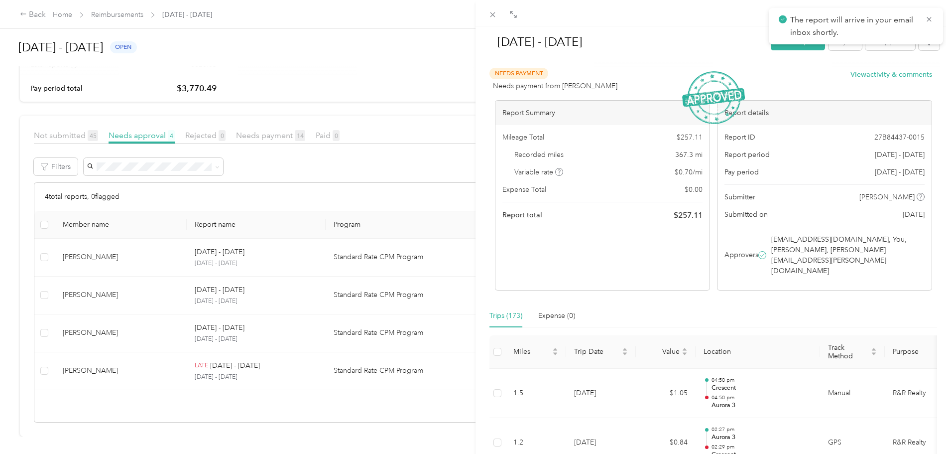
click at [101, 264] on div "Aug 1 - 31, 2025 Mark as paid Reject Unapprove Needs Payment Needs payment from…" at bounding box center [475, 227] width 951 height 454
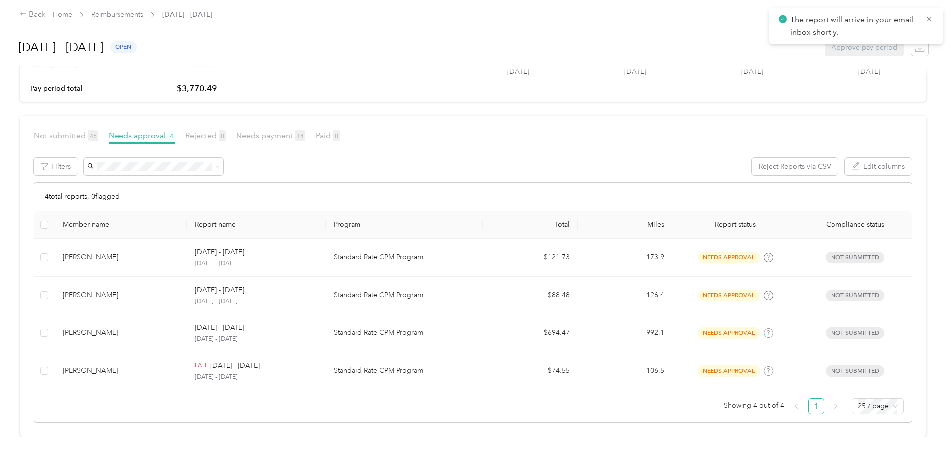
click at [370, 241] on div at bounding box center [475, 227] width 951 height 454
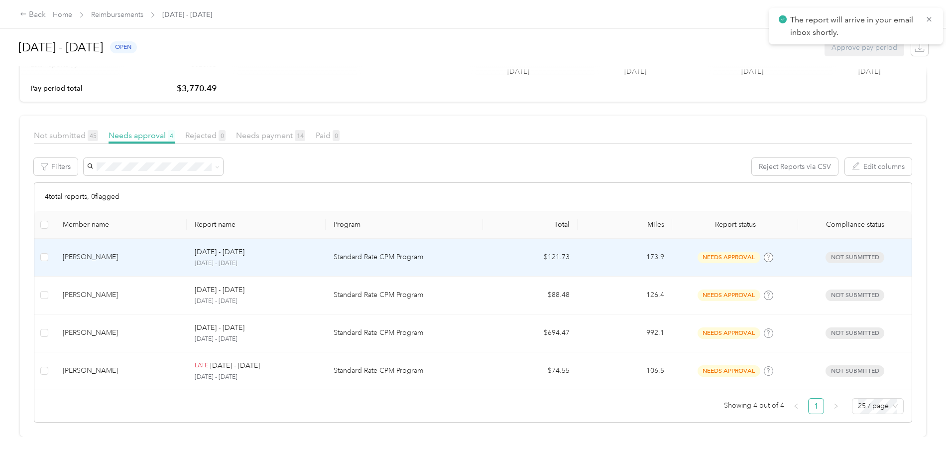
click at [249, 259] on p "August 1 - 31, 2025" at bounding box center [256, 263] width 122 height 9
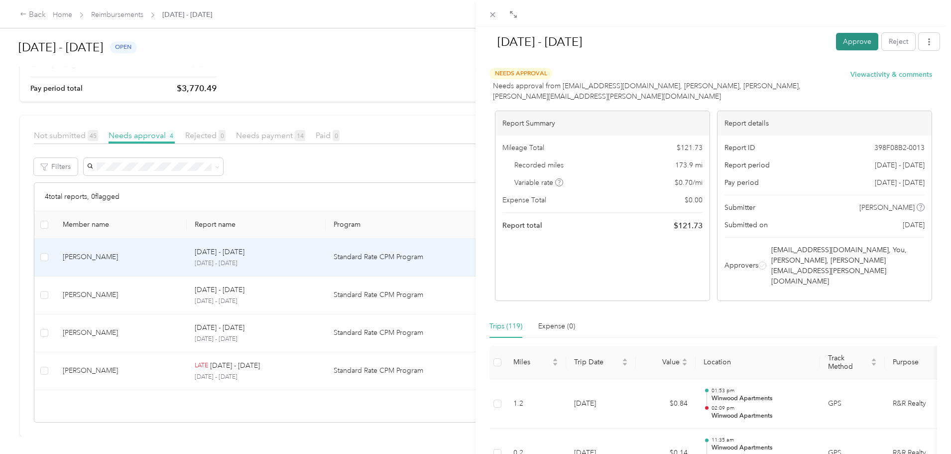
click at [850, 43] on button "Approve" at bounding box center [857, 41] width 42 height 17
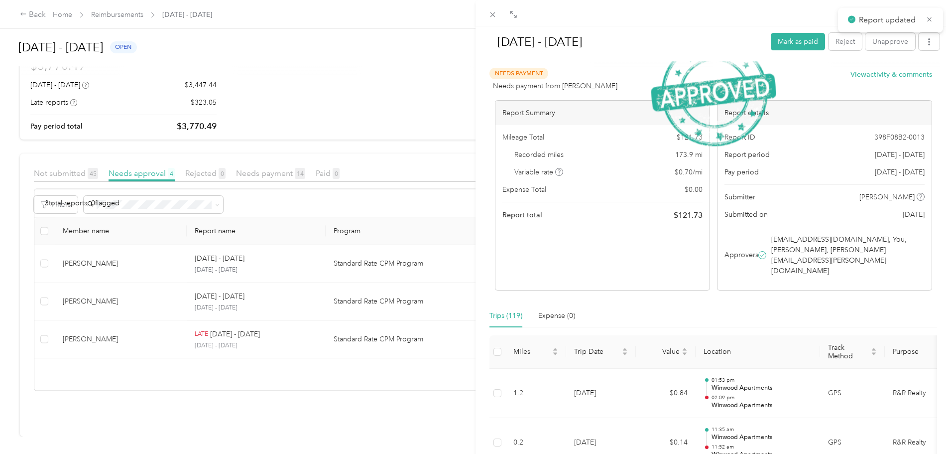
scroll to position [37, 0]
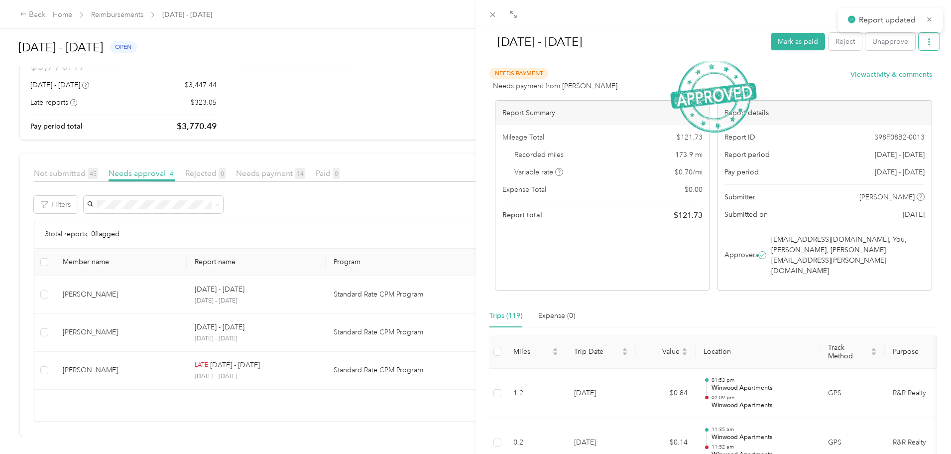
click at [926, 48] on button "button" at bounding box center [929, 41] width 21 height 17
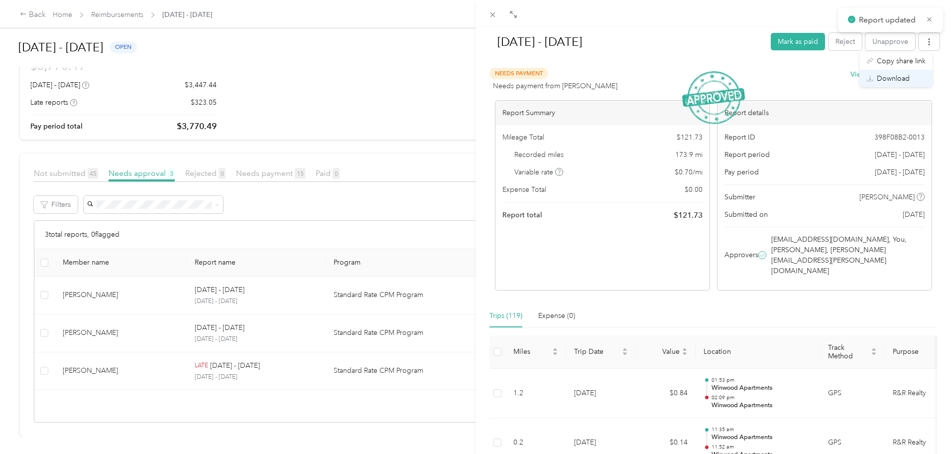
click at [917, 77] on div "Download" at bounding box center [895, 78] width 59 height 10
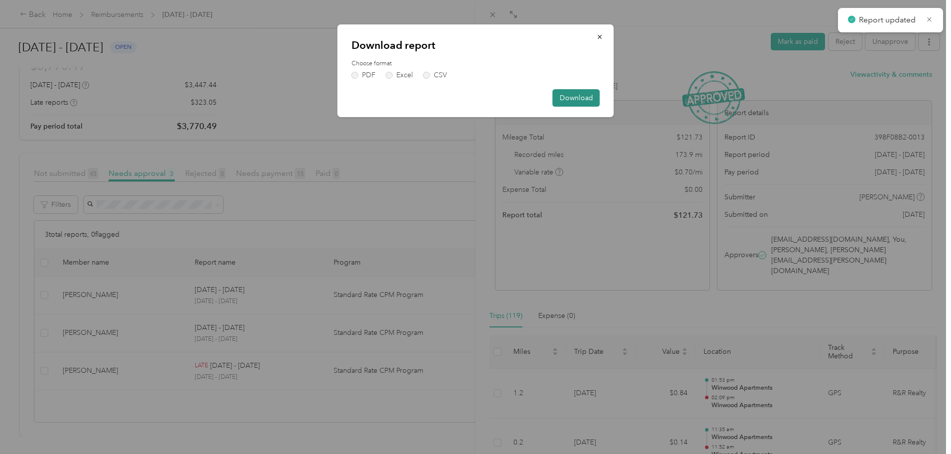
click at [561, 102] on button "Download" at bounding box center [576, 97] width 47 height 17
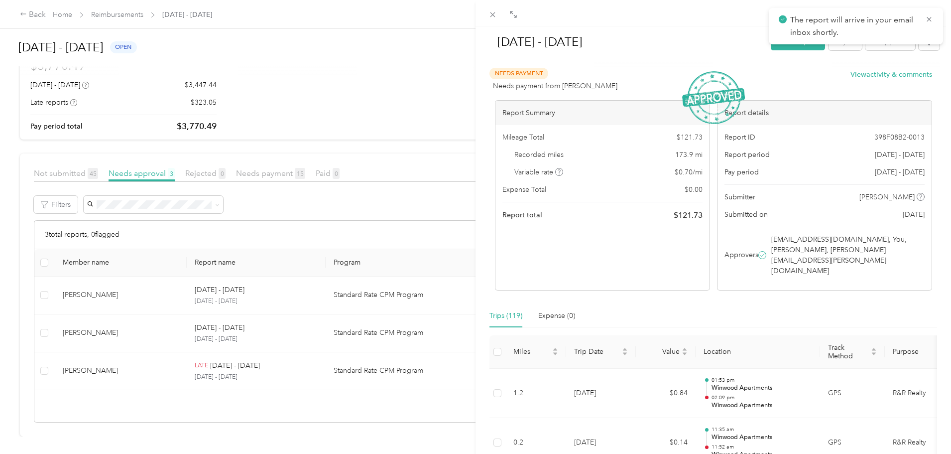
click at [399, 73] on div "Aug 1 - 31, 2025 Mark as paid Reject Unapprove Needs Payment Needs payment from…" at bounding box center [475, 227] width 951 height 454
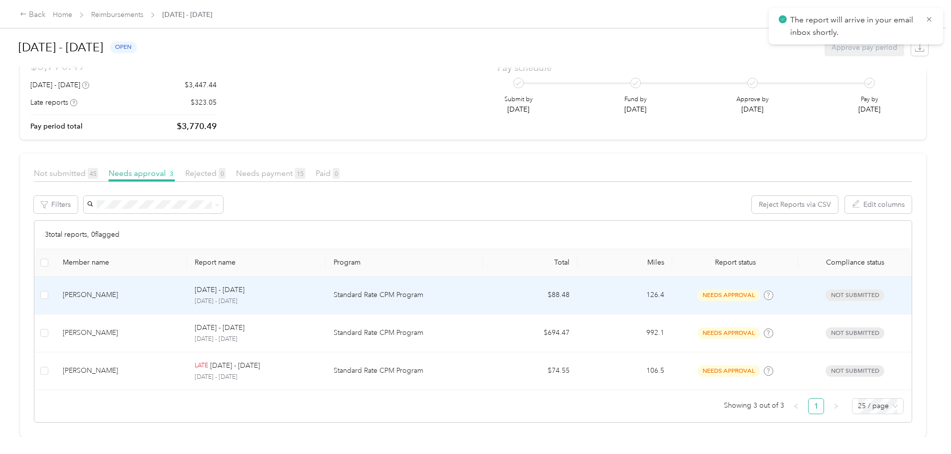
click at [274, 297] on p "August 1 - 31, 2025" at bounding box center [256, 301] width 122 height 9
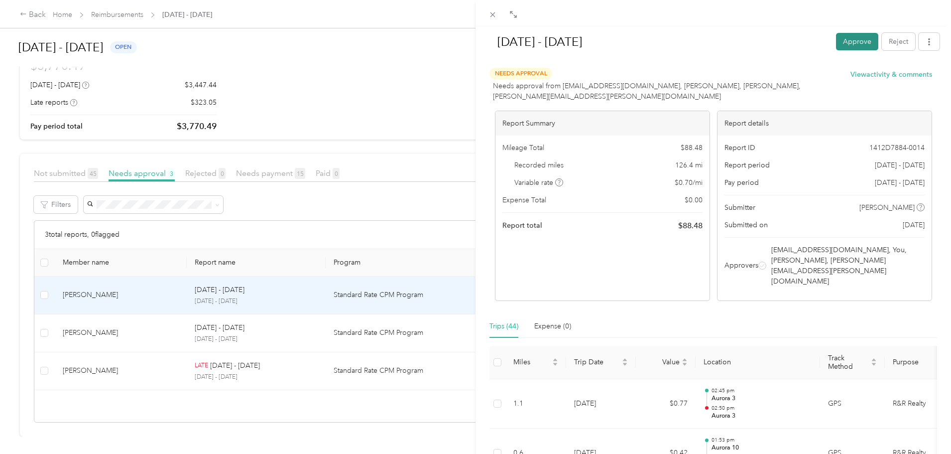
click at [859, 37] on button "Approve" at bounding box center [857, 41] width 42 height 17
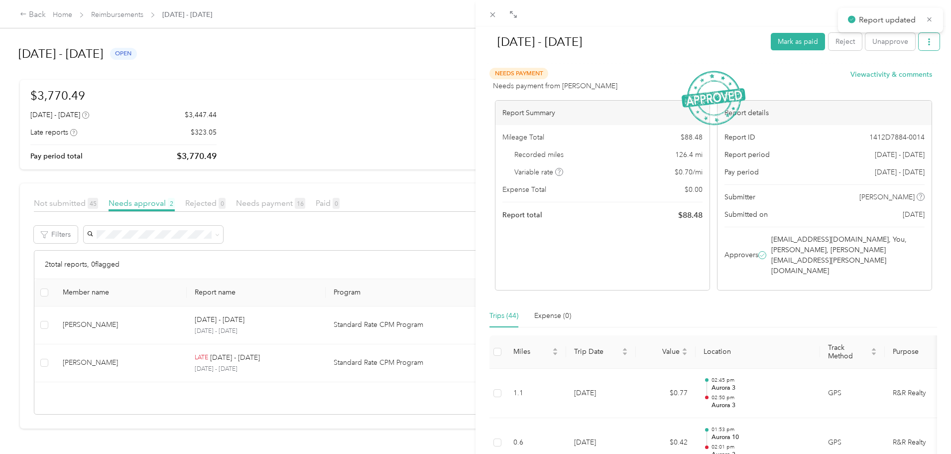
click at [919, 46] on button "button" at bounding box center [929, 41] width 21 height 17
click at [891, 82] on span "Download" at bounding box center [893, 78] width 33 height 10
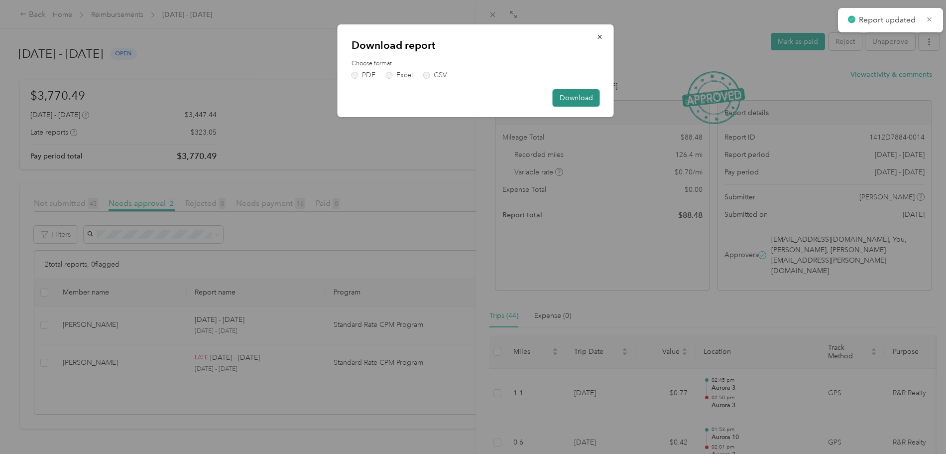
click at [571, 97] on button "Download" at bounding box center [576, 97] width 47 height 17
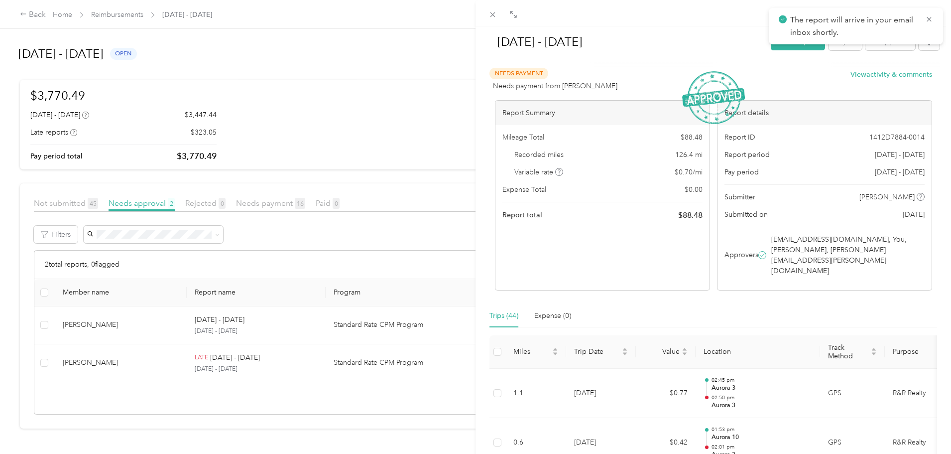
drag, startPoint x: 0, startPoint y: 325, endPoint x: 79, endPoint y: 323, distance: 78.7
click at [2, 325] on div "Aug 1 - 31, 2025 Mark as paid Reject Unapprove Needs Payment Needs payment from…" at bounding box center [475, 227] width 951 height 454
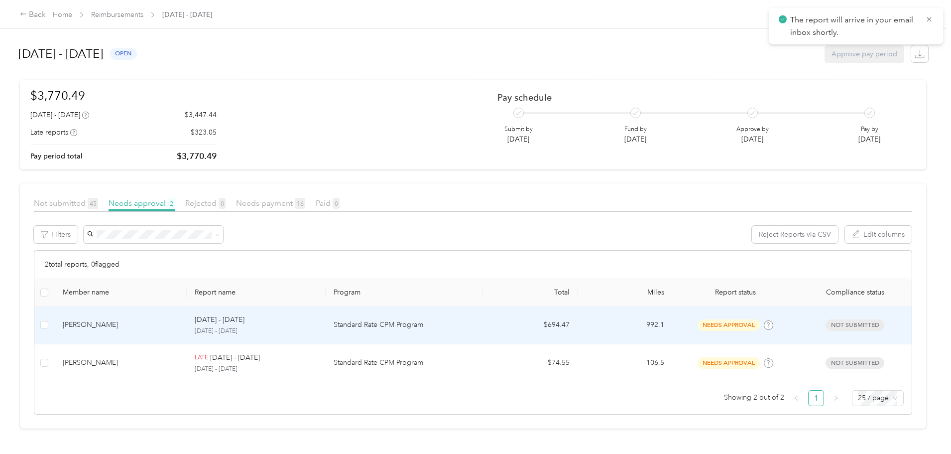
click at [438, 318] on td "Standard Rate CPM Program" at bounding box center [404, 325] width 157 height 38
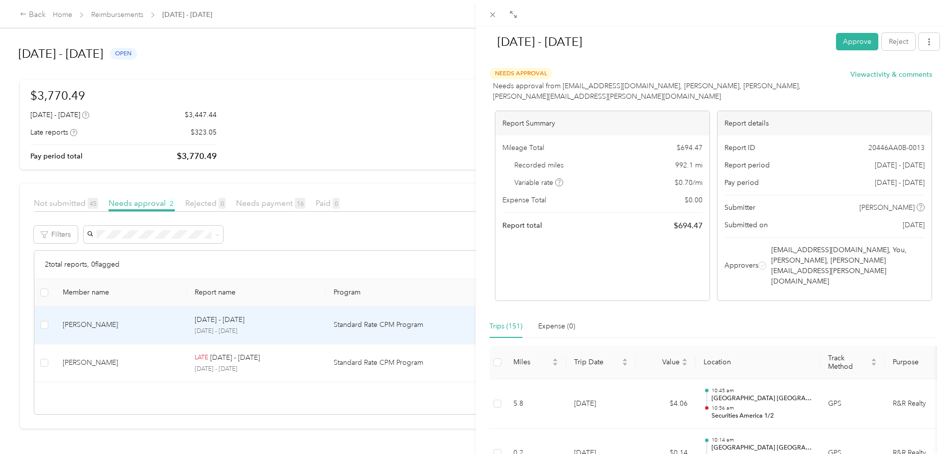
click at [845, 39] on button "Approve" at bounding box center [857, 41] width 42 height 17
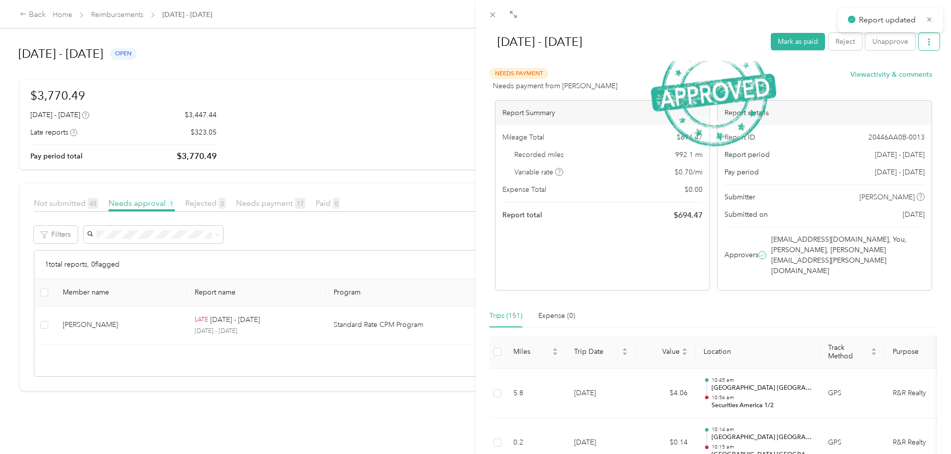
click at [919, 48] on button "button" at bounding box center [929, 41] width 21 height 17
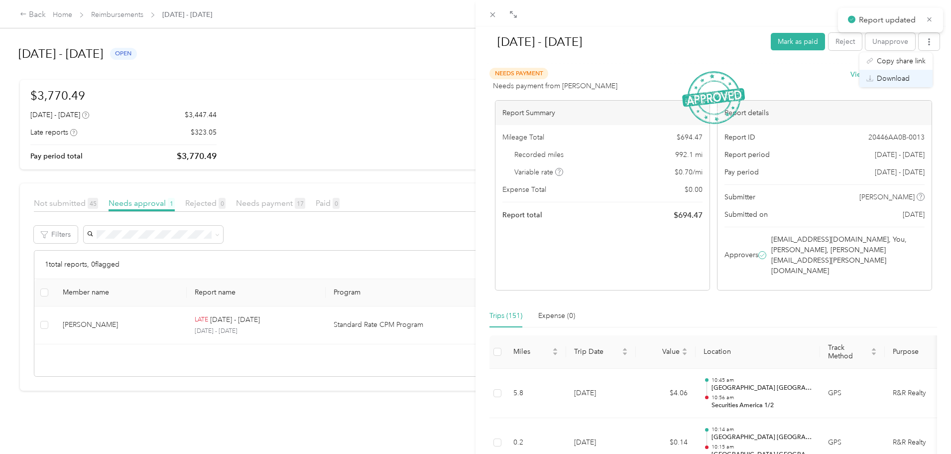
click at [905, 75] on span "Download" at bounding box center [893, 78] width 33 height 10
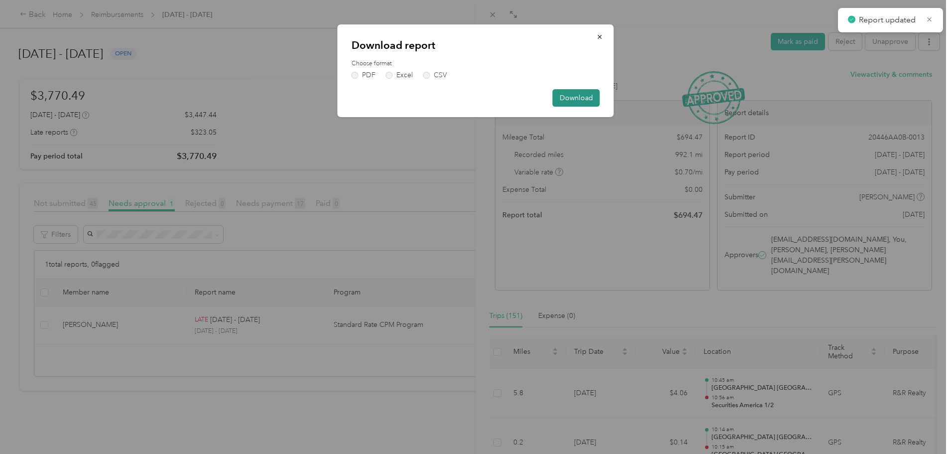
click at [578, 101] on button "Download" at bounding box center [576, 97] width 47 height 17
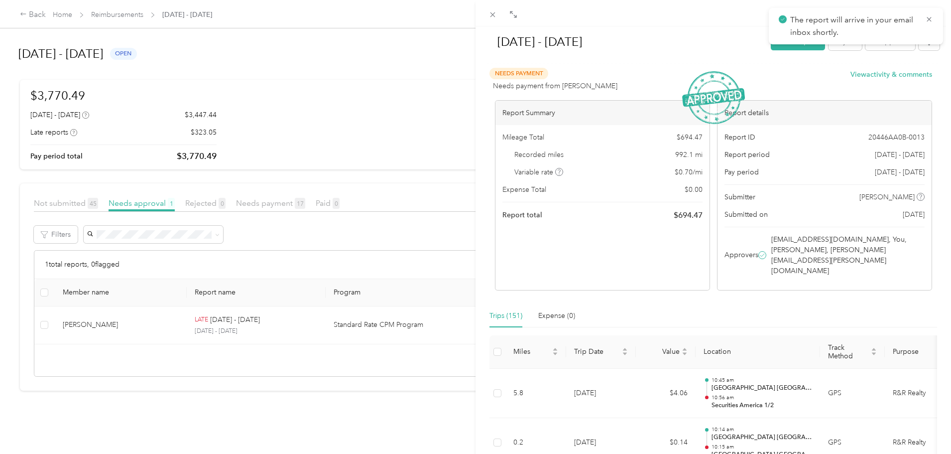
click at [315, 390] on div "Aug 1 - 31, 2025 Mark as paid Reject Unapprove Needs Payment Needs payment from…" at bounding box center [475, 227] width 951 height 454
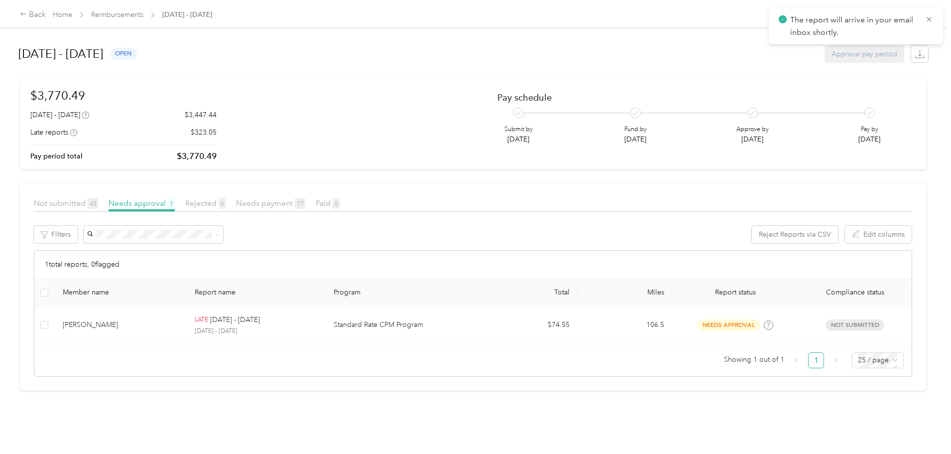
click at [340, 322] on div at bounding box center [475, 227] width 951 height 454
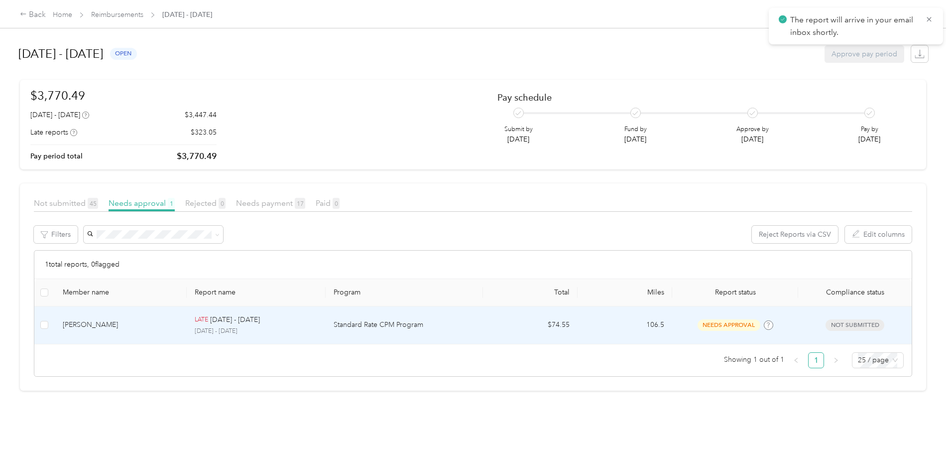
click at [260, 325] on p "Jul 1 - 31, 2025" at bounding box center [235, 319] width 50 height 11
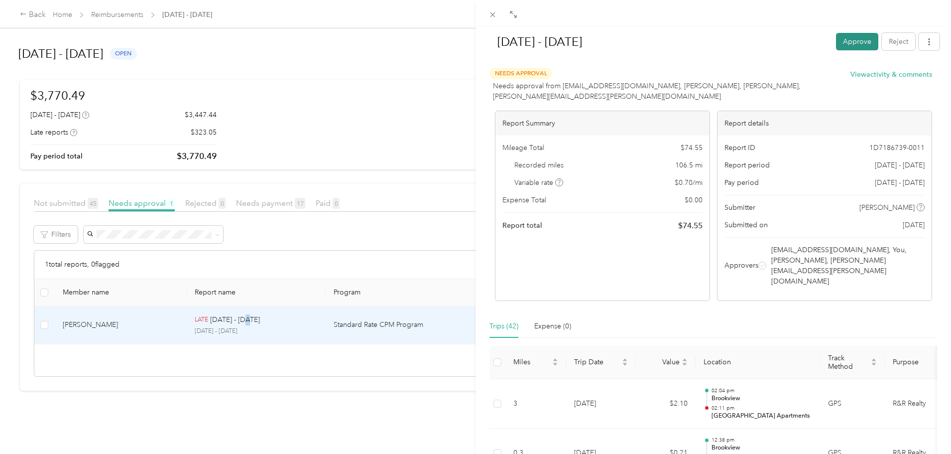
click at [850, 41] on button "Approve" at bounding box center [857, 41] width 42 height 17
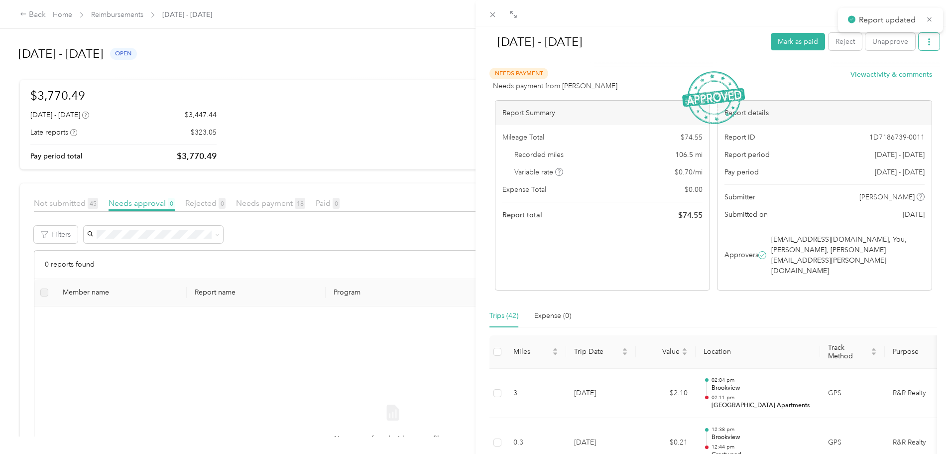
click at [923, 46] on button "button" at bounding box center [929, 41] width 21 height 17
click at [907, 79] on span "Download" at bounding box center [893, 78] width 33 height 10
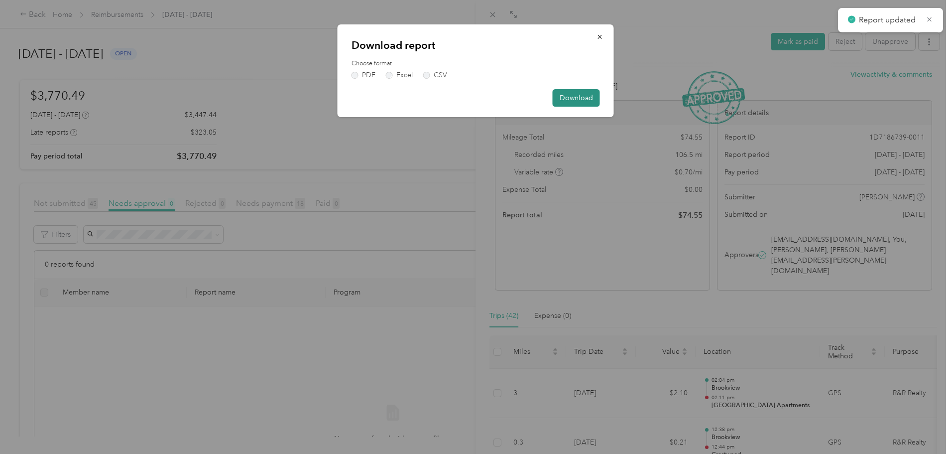
click at [584, 102] on button "Download" at bounding box center [576, 97] width 47 height 17
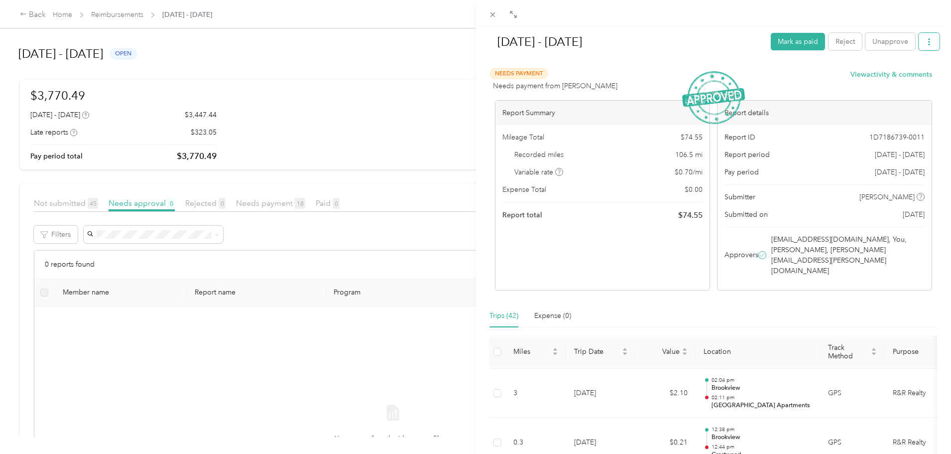
click at [923, 48] on button "button" at bounding box center [929, 41] width 21 height 17
click at [883, 78] on span "Download" at bounding box center [893, 78] width 33 height 10
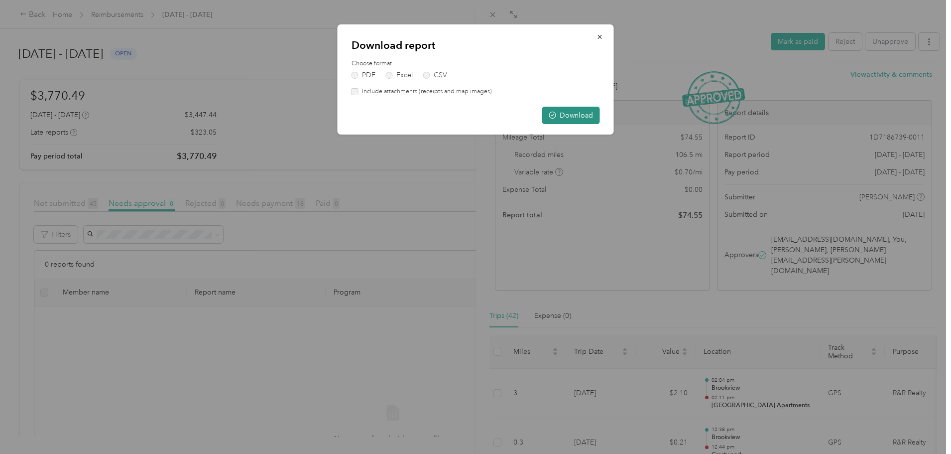
click at [548, 110] on button "Download" at bounding box center [571, 115] width 58 height 17
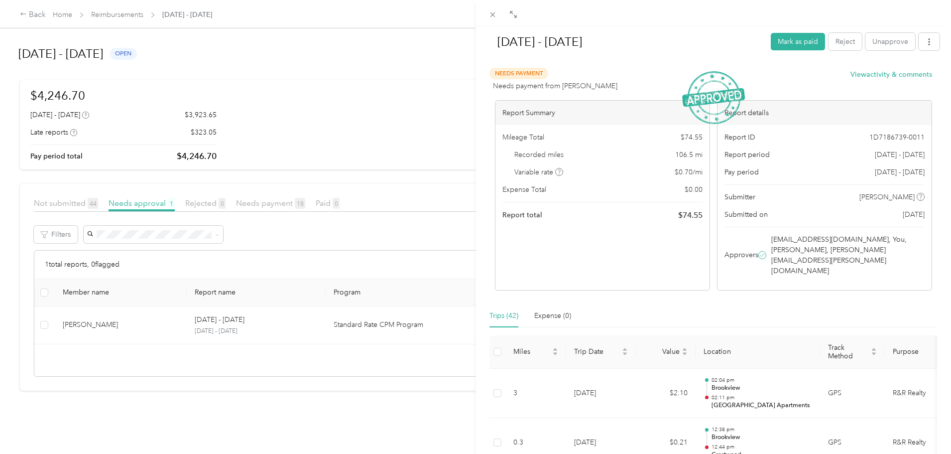
drag, startPoint x: 21, startPoint y: 320, endPoint x: 144, endPoint y: 319, distance: 122.5
click at [23, 319] on div "Jul 1 - 31, 2025 Mark as paid Reject Unapprove Needs Payment Needs payment from…" at bounding box center [475, 227] width 951 height 454
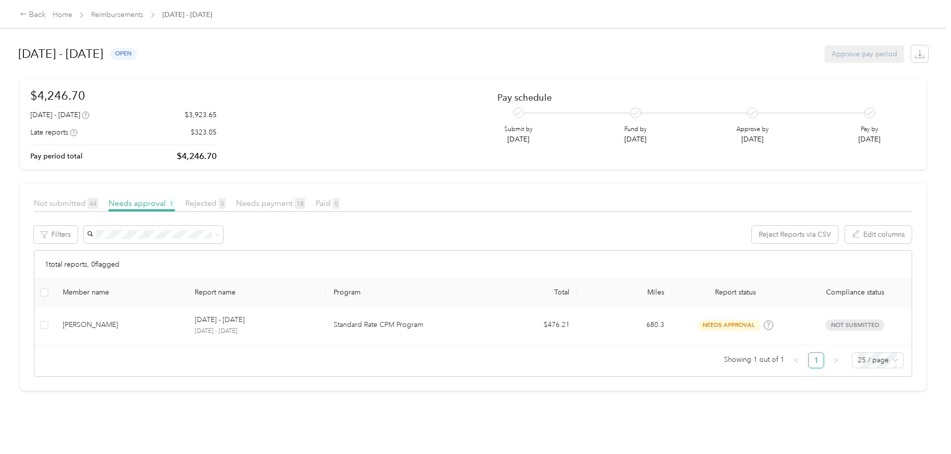
click at [398, 323] on p "Standard Rate CPM Program" at bounding box center [404, 324] width 141 height 11
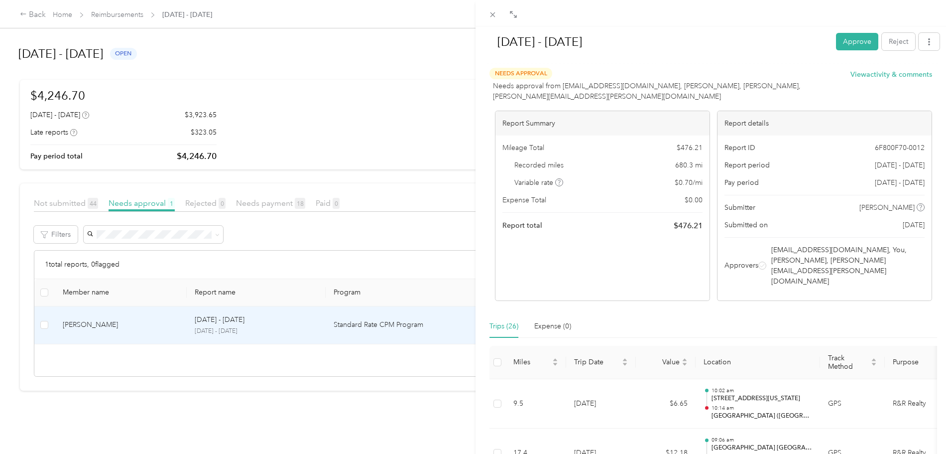
click at [841, 31] on div "Aug 1 - 31, 2025 Approve Reject" at bounding box center [713, 43] width 453 height 29
click at [842, 42] on button "Approve" at bounding box center [857, 41] width 42 height 17
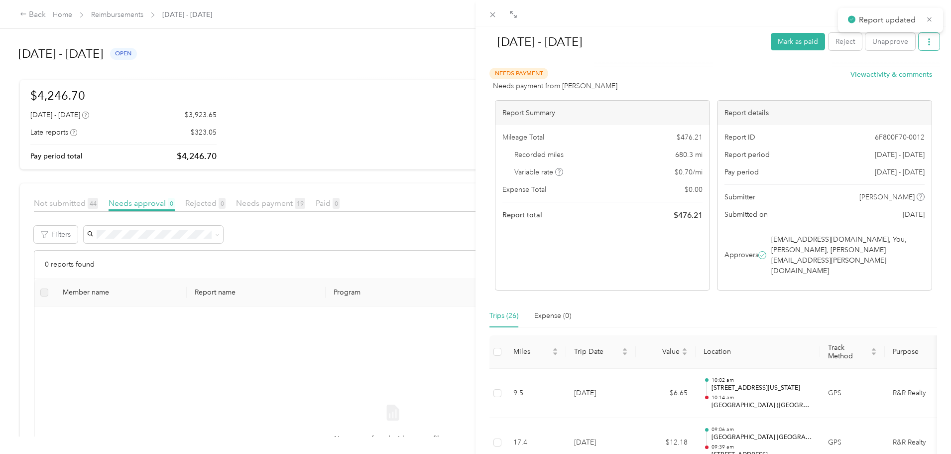
click at [919, 39] on button "button" at bounding box center [929, 41] width 21 height 17
click at [899, 81] on span "Download" at bounding box center [893, 78] width 33 height 10
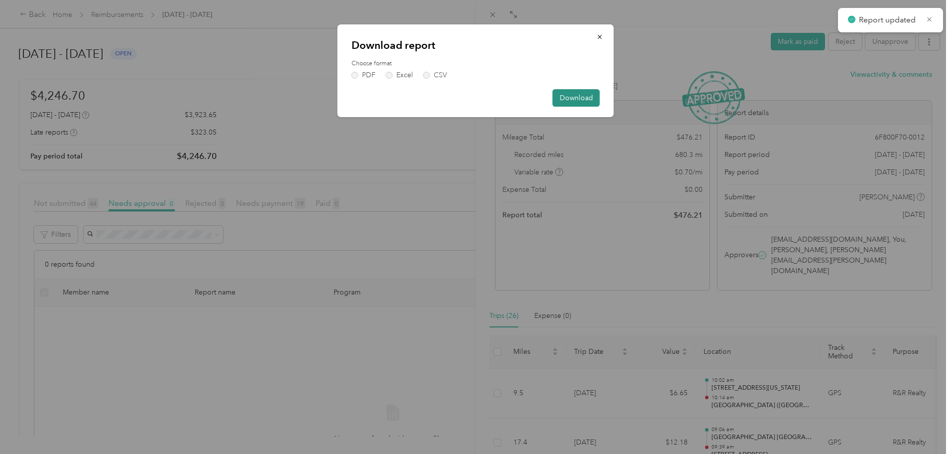
click at [586, 103] on button "Download" at bounding box center [576, 97] width 47 height 17
